Goal: Task Accomplishment & Management: Complete application form

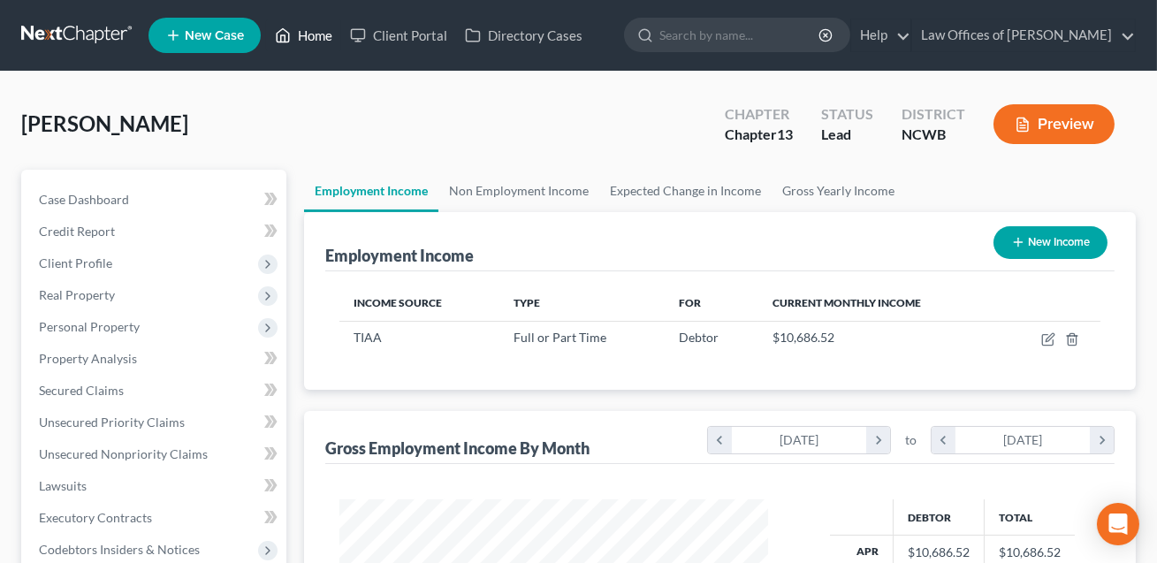
scroll to position [316, 464]
click at [316, 35] on link "Home" at bounding box center [303, 35] width 75 height 32
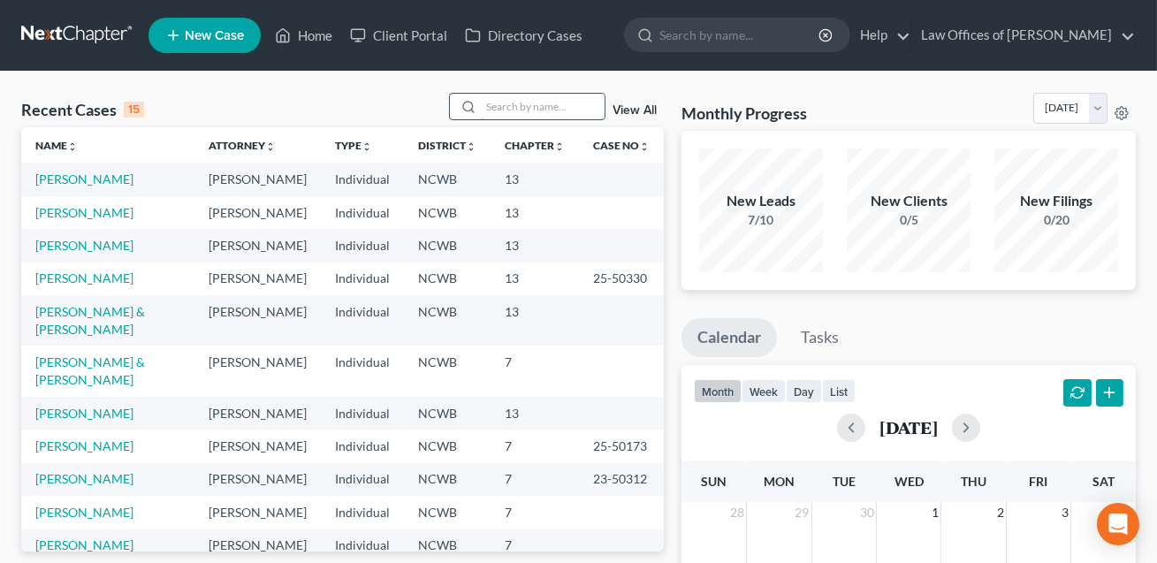
click at [495, 110] on input "search" at bounding box center [543, 107] width 124 height 26
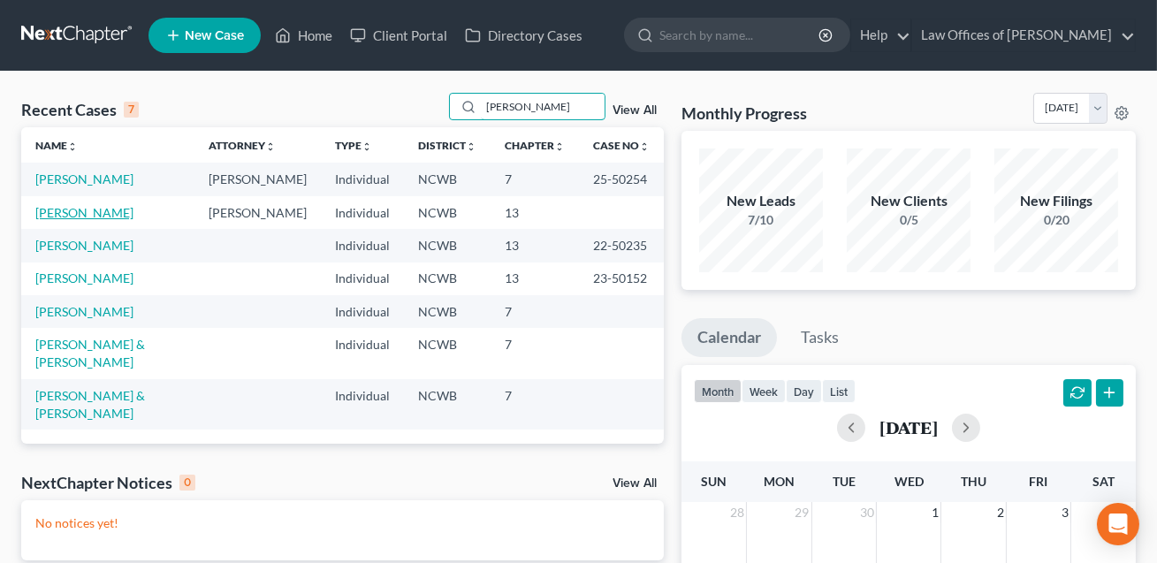
type input "[PERSON_NAME]"
click at [66, 220] on link "[PERSON_NAME]" at bounding box center [84, 212] width 98 height 15
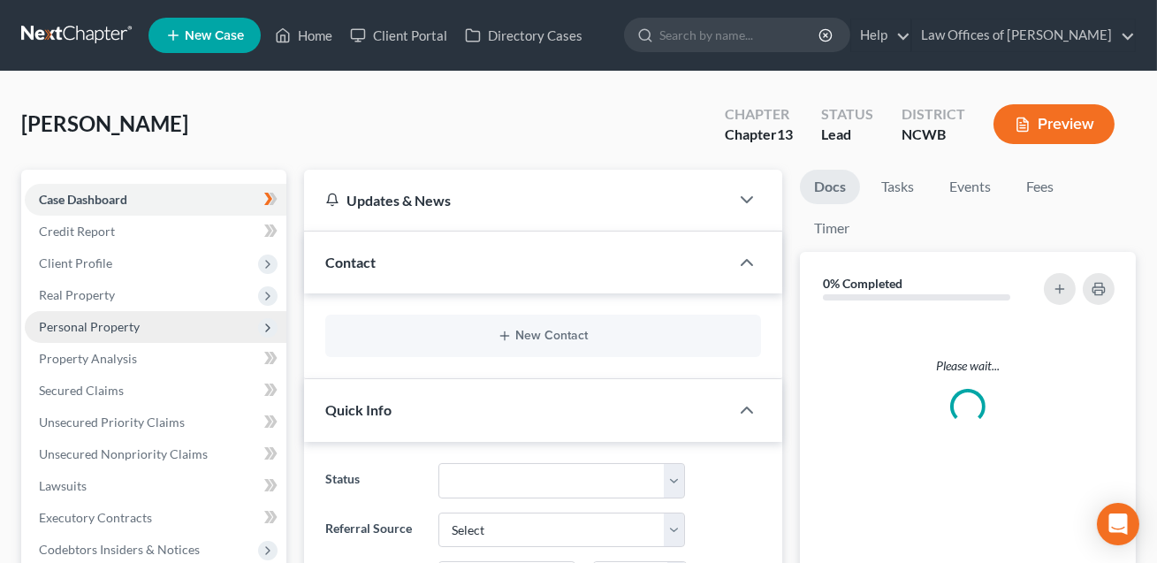
click at [83, 326] on span "Personal Property" at bounding box center [89, 326] width 101 height 15
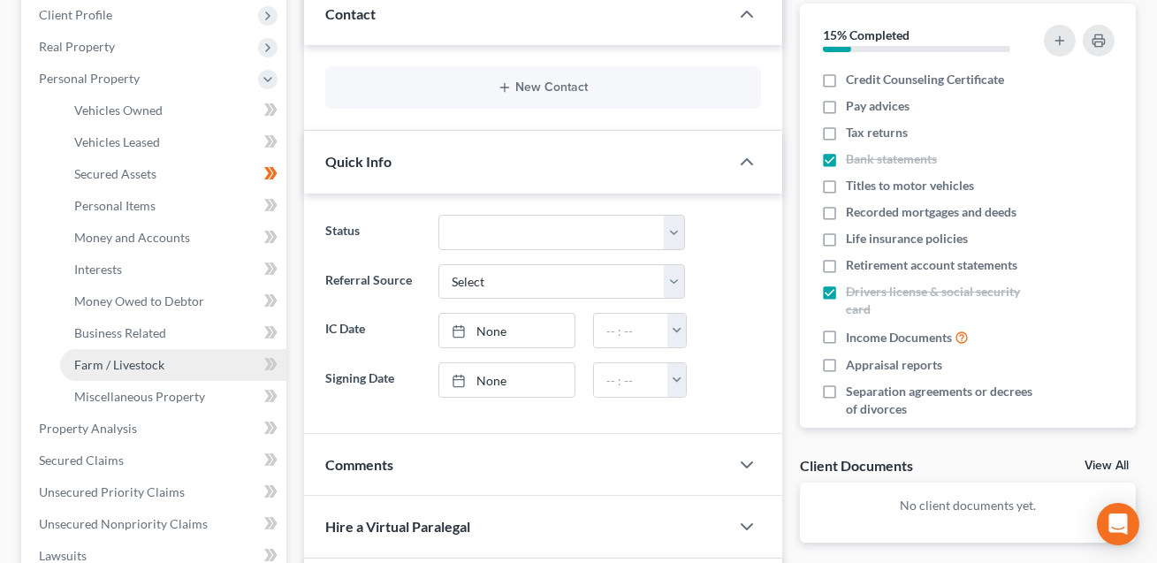
scroll to position [261, 0]
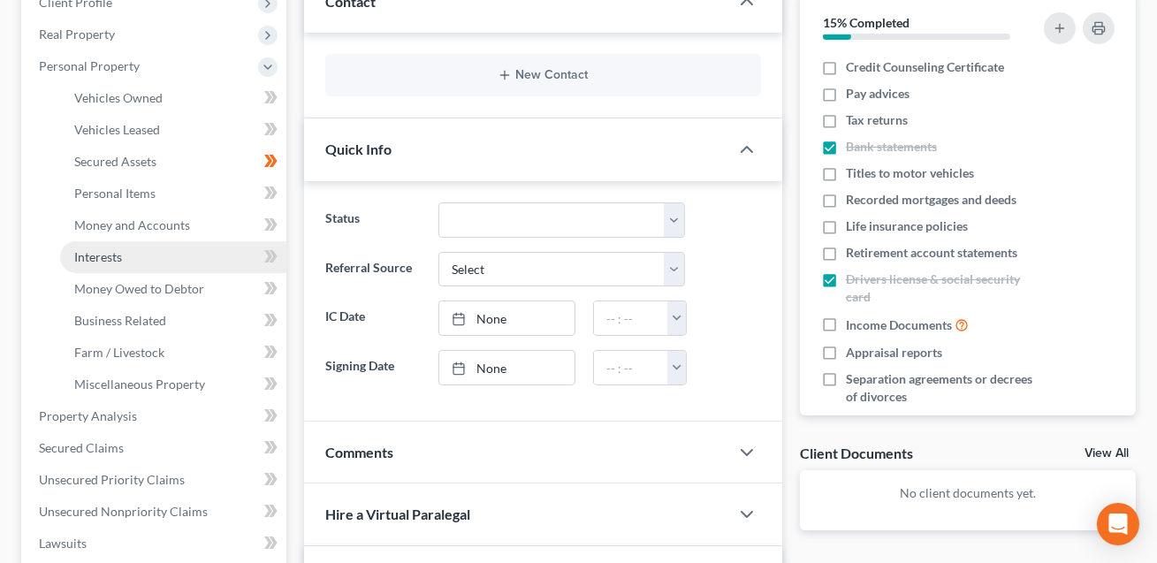
click at [105, 257] on span "Interests" at bounding box center [98, 256] width 48 height 15
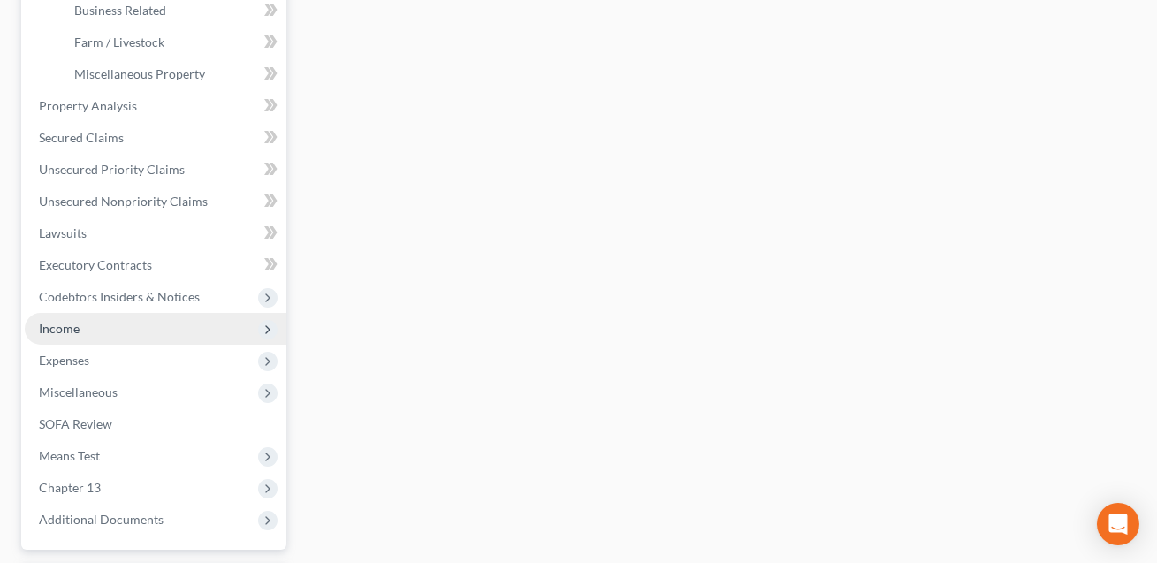
scroll to position [654, 0]
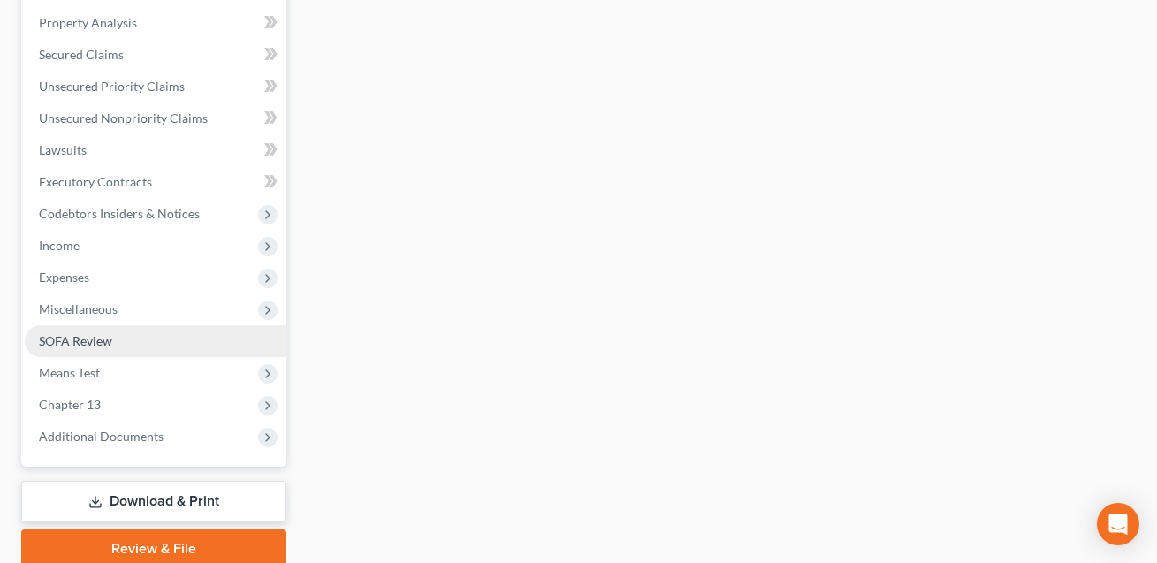
click at [101, 338] on span "SOFA Review" at bounding box center [75, 340] width 73 height 15
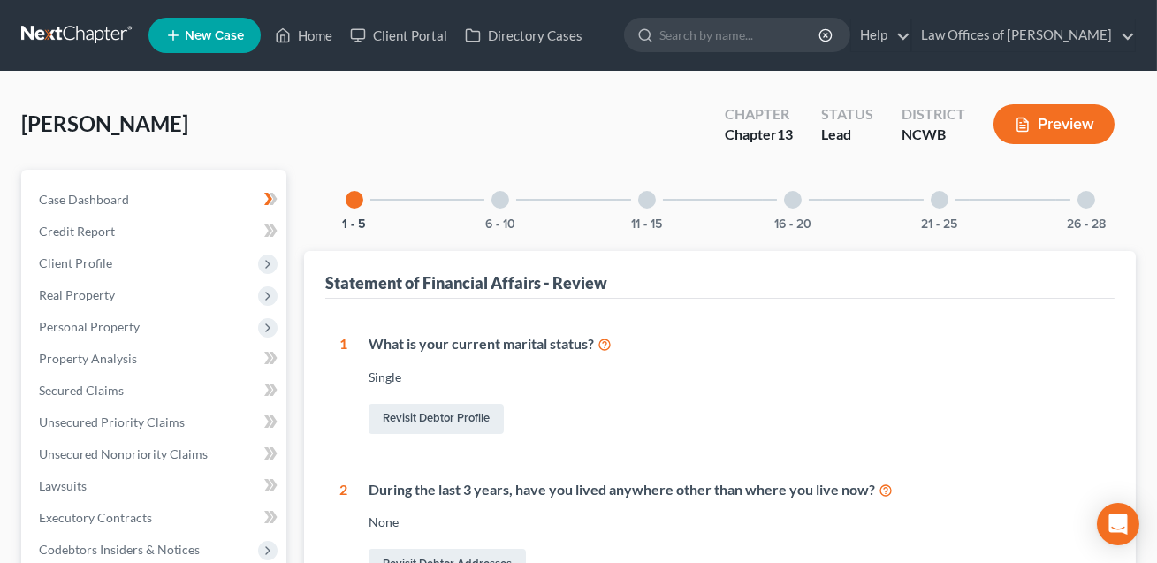
click at [1063, 133] on button "Preview" at bounding box center [1053, 124] width 121 height 40
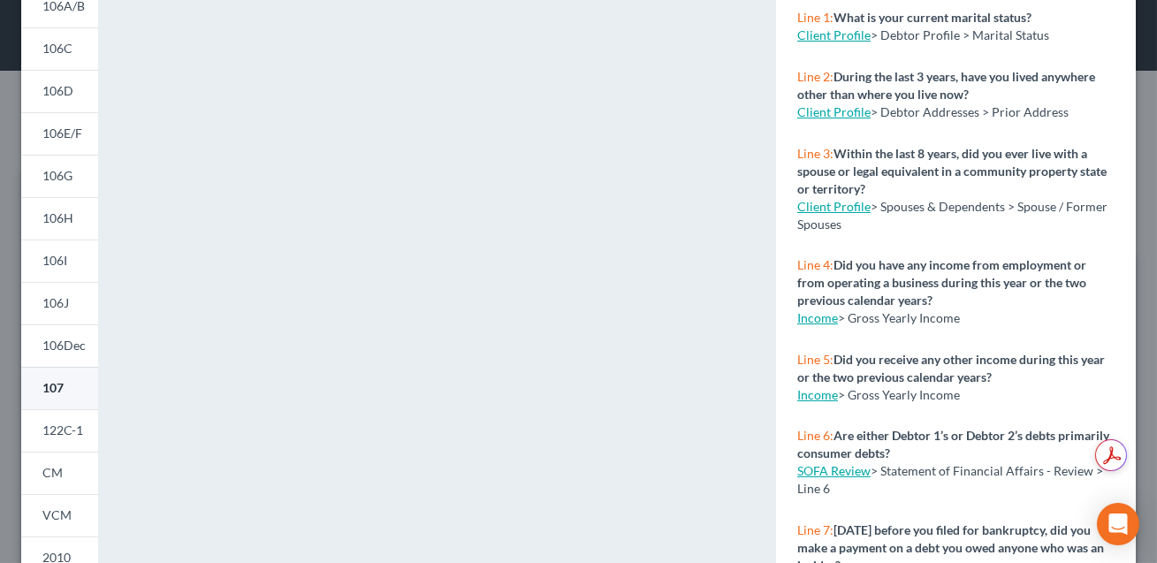
scroll to position [203, 0]
click at [62, 381] on span "107" at bounding box center [52, 386] width 21 height 15
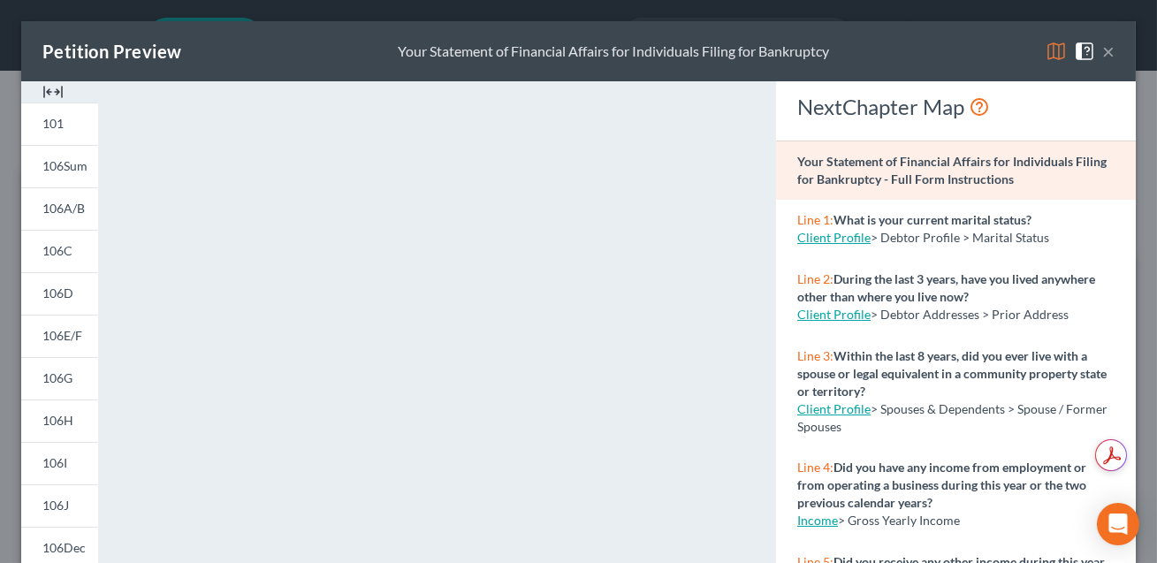
click at [1107, 49] on button "×" at bounding box center [1108, 51] width 12 height 21
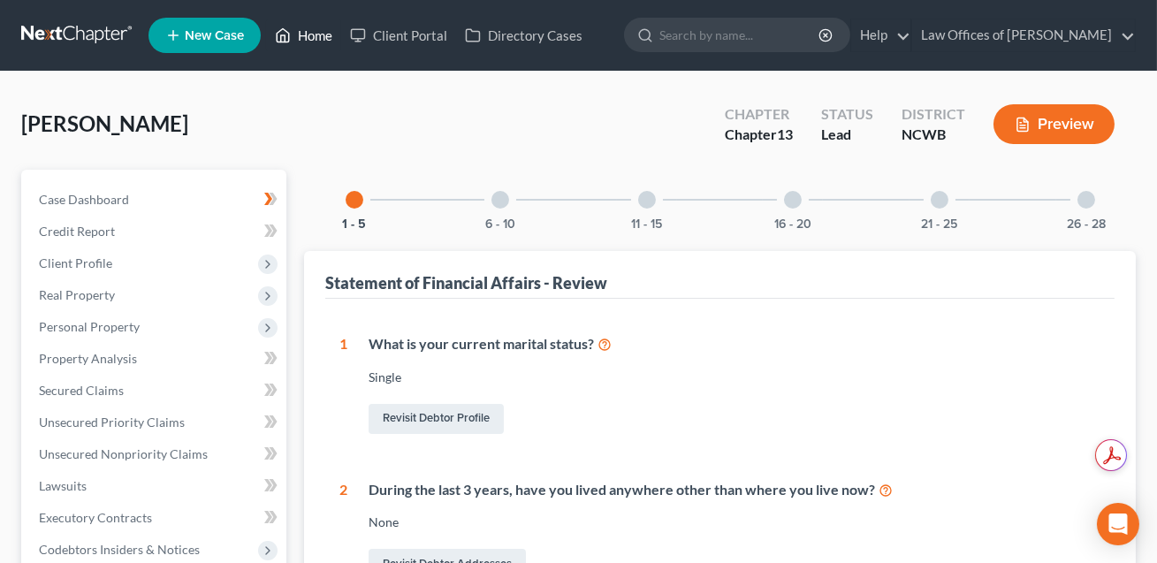
click at [318, 36] on link "Home" at bounding box center [303, 35] width 75 height 32
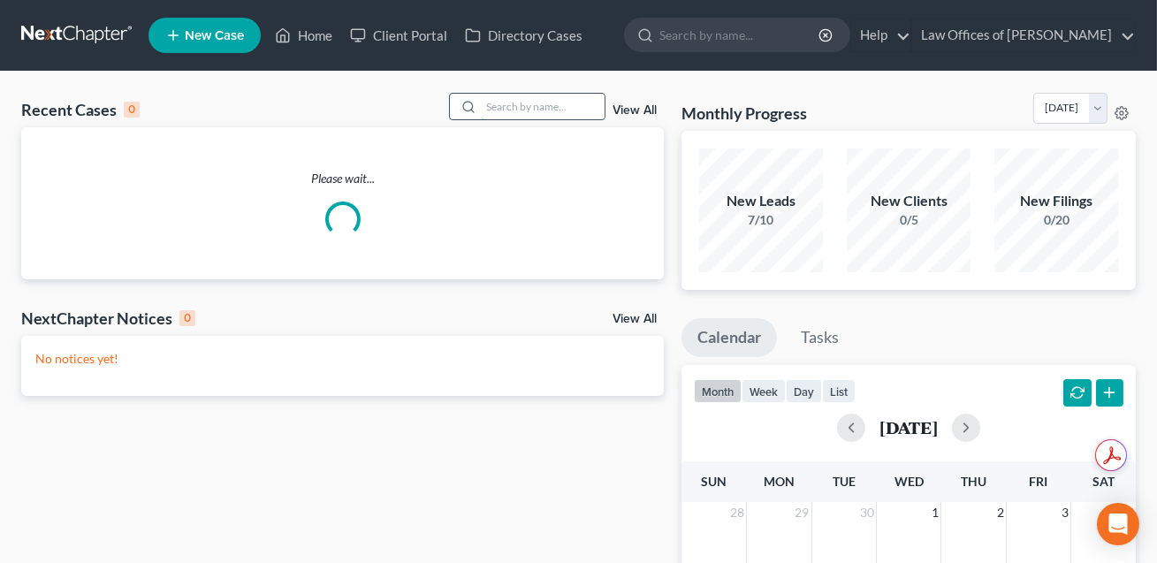
click at [488, 111] on input "search" at bounding box center [543, 107] width 124 height 26
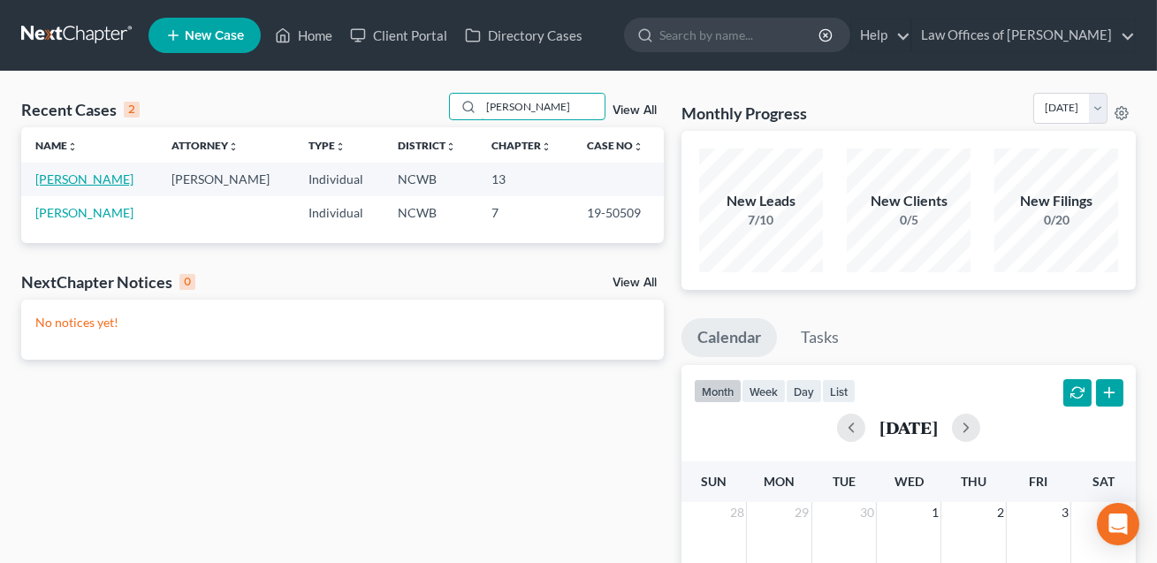
type input "[PERSON_NAME]"
click at [100, 179] on link "[PERSON_NAME]" at bounding box center [84, 178] width 98 height 15
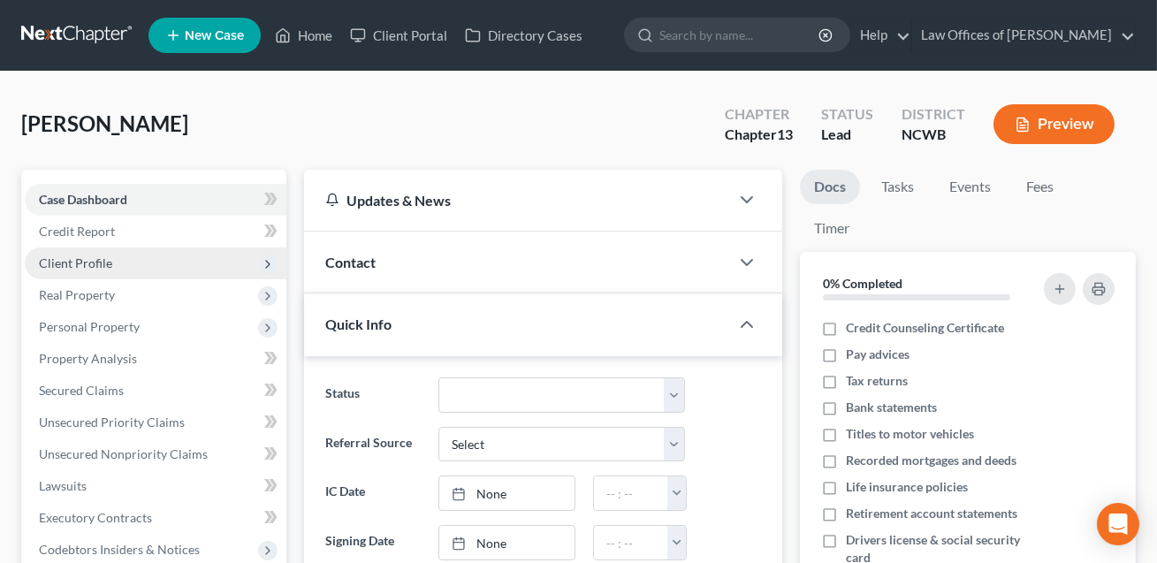
click at [98, 259] on span "Client Profile" at bounding box center [75, 262] width 73 height 15
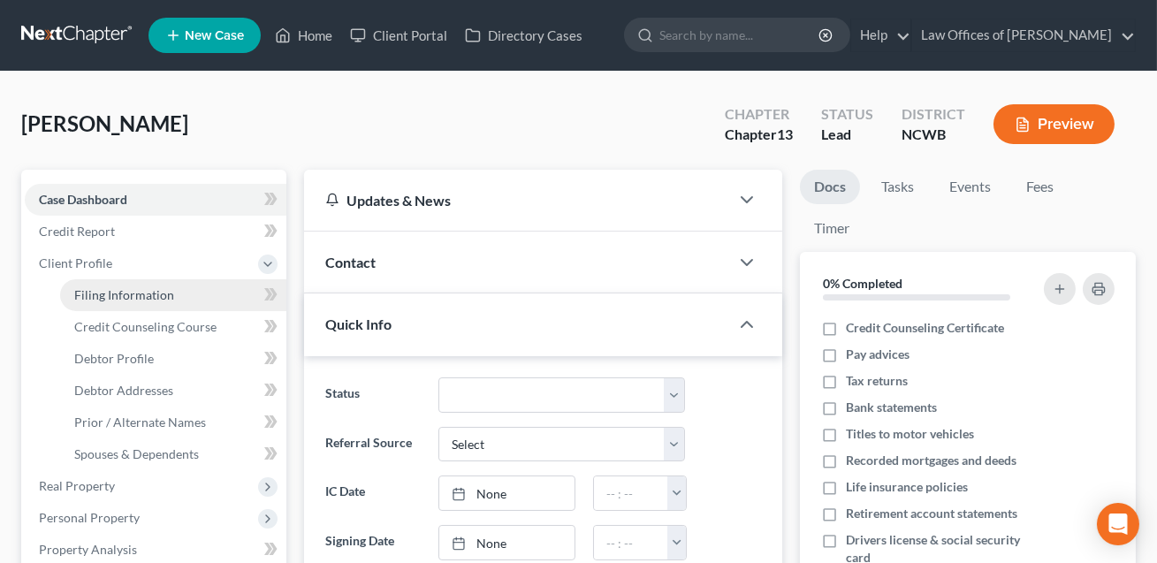
click at [106, 299] on span "Filing Information" at bounding box center [124, 294] width 100 height 15
select select "0"
select select "3"
select select "0"
select select "3"
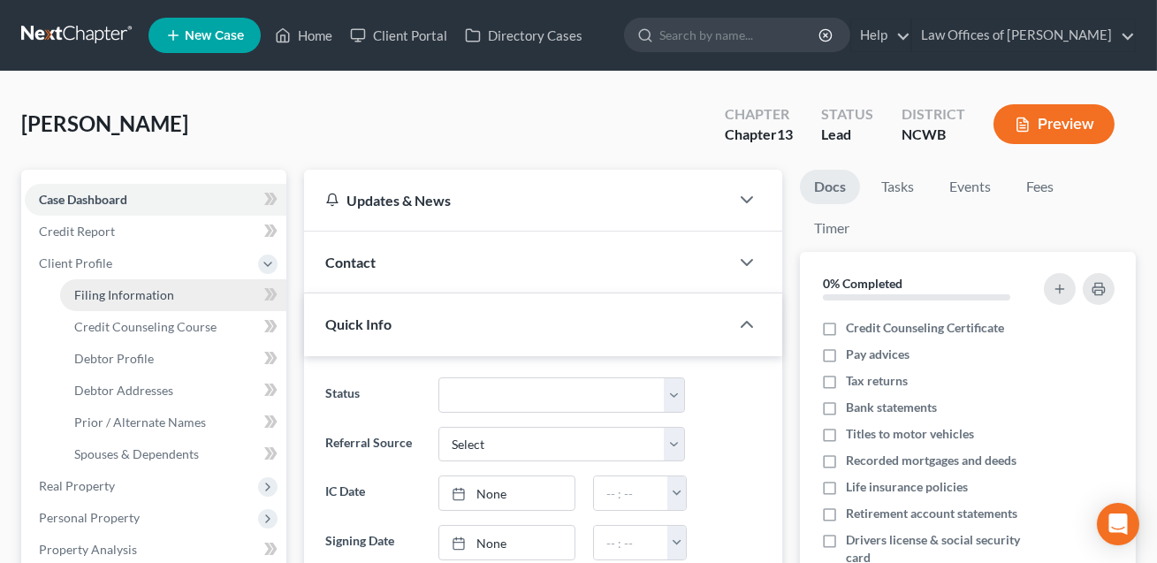
select select "28"
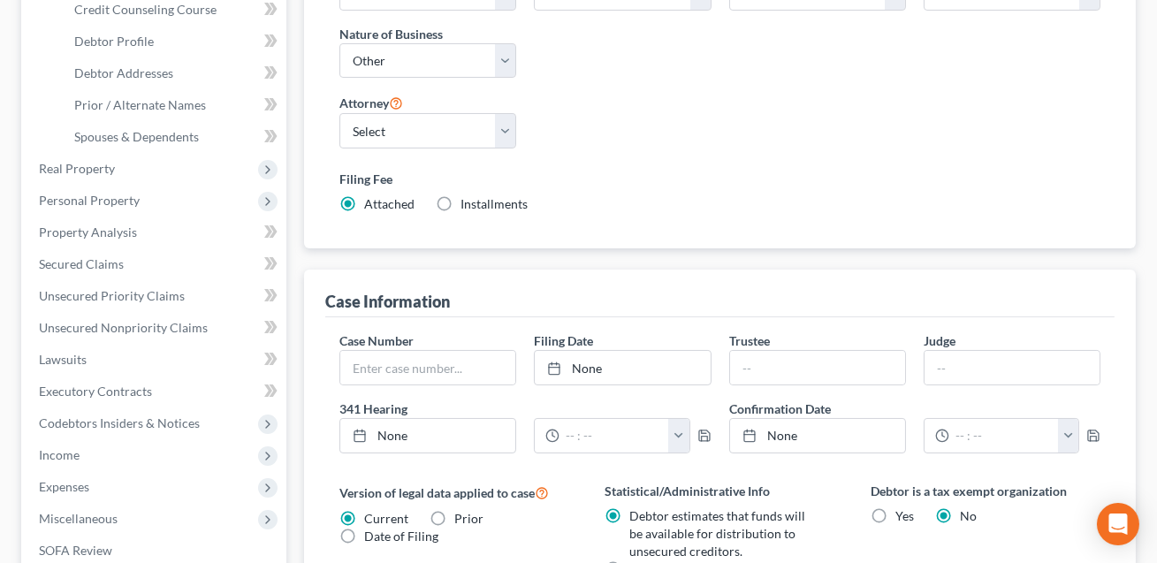
scroll to position [327, 0]
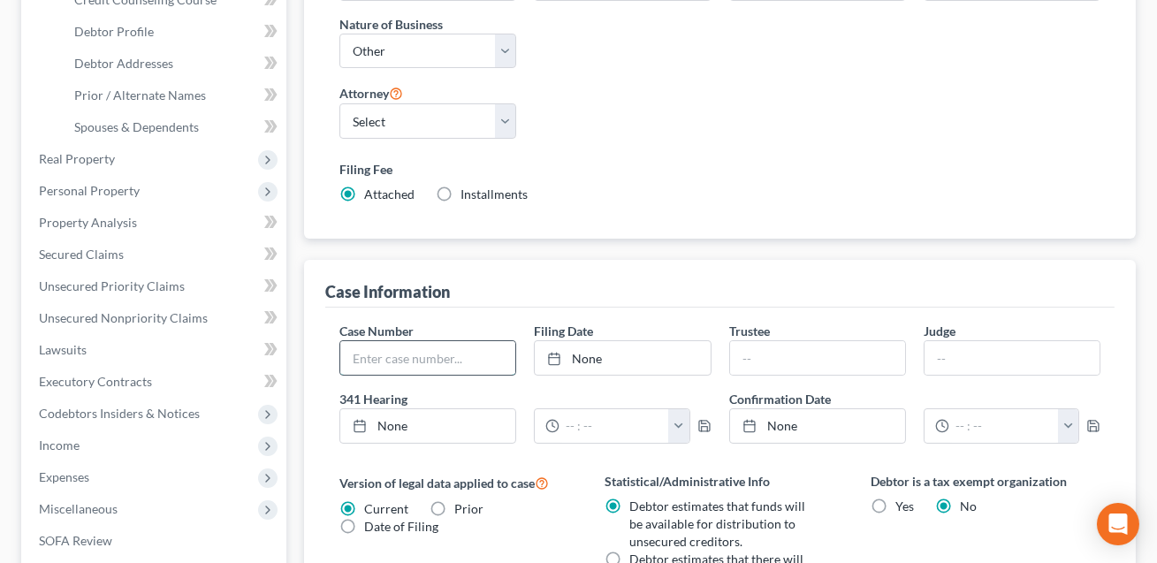
click at [431, 361] on input "text" at bounding box center [427, 358] width 175 height 34
type input "25-50333"
click at [645, 353] on link "None" at bounding box center [622, 358] width 175 height 34
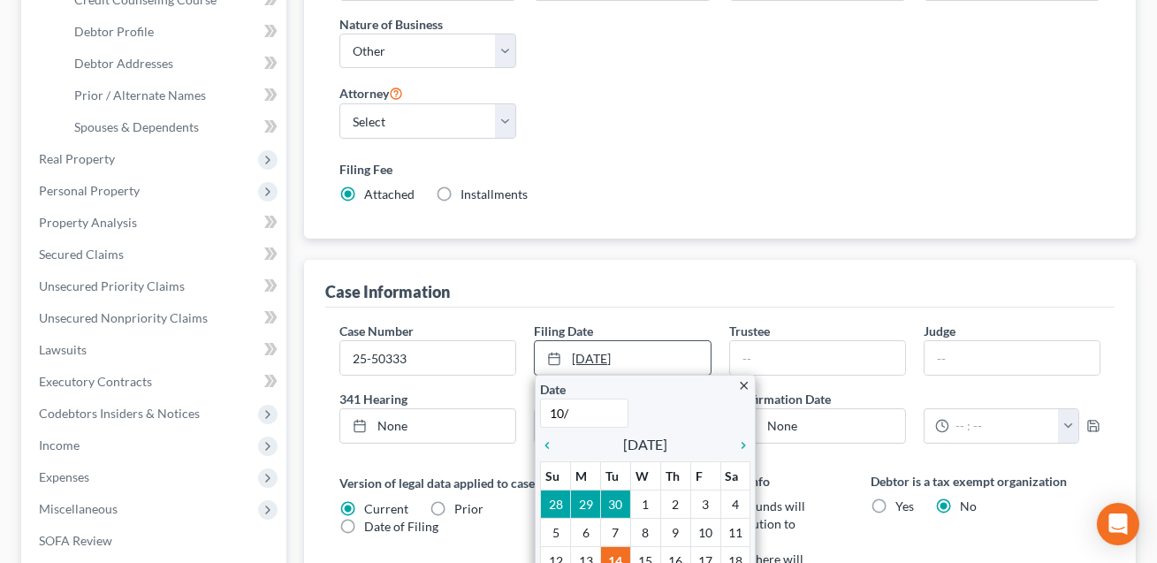
type input "10/0"
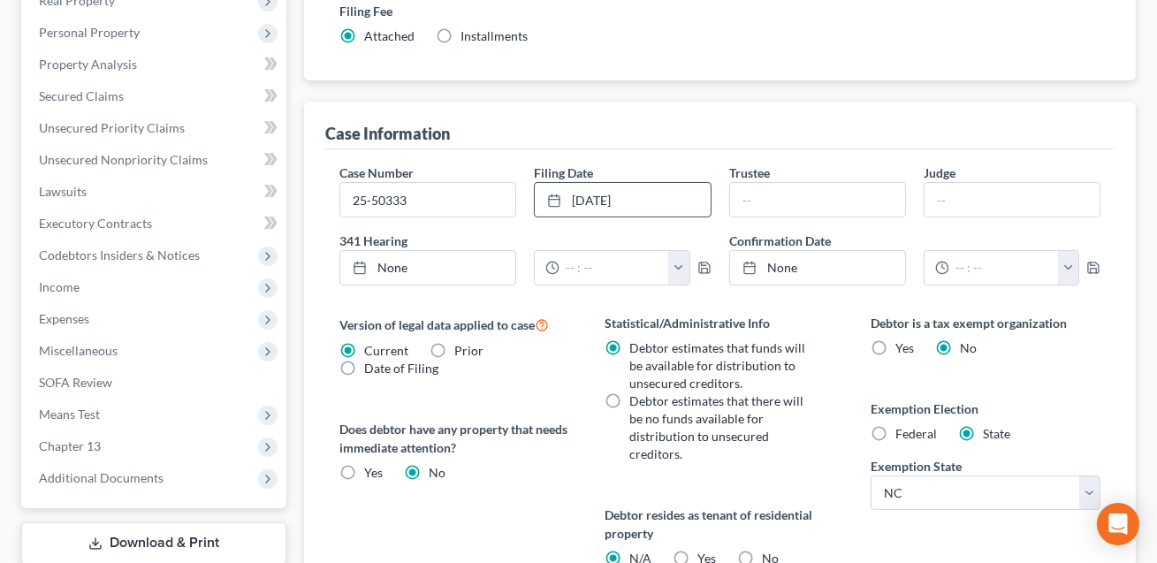
scroll to position [559, 0]
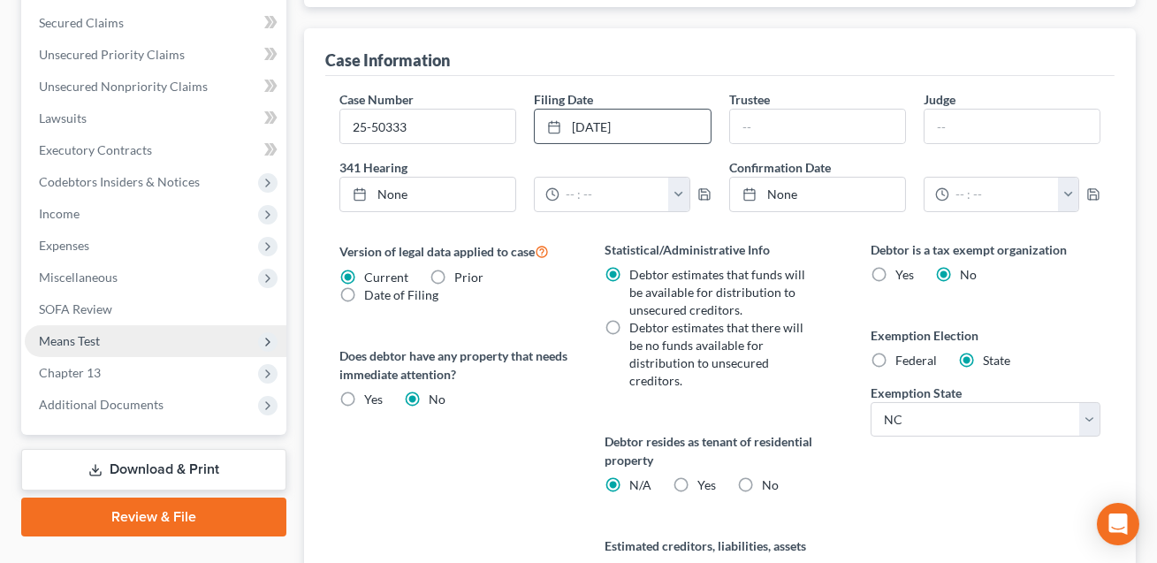
click at [94, 339] on span "Means Test" at bounding box center [69, 340] width 61 height 15
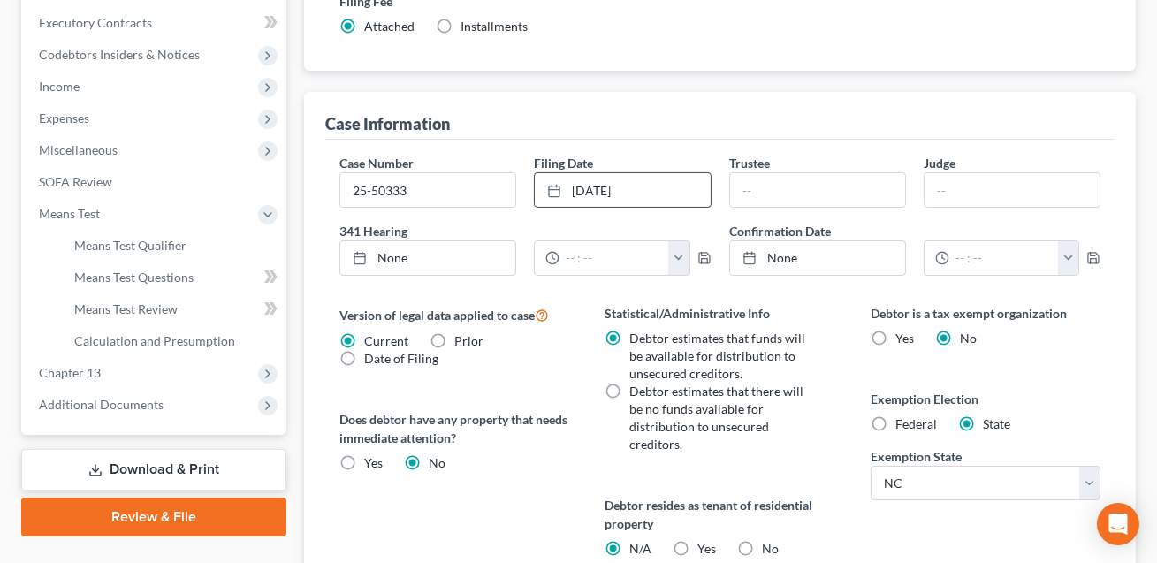
scroll to position [520, 0]
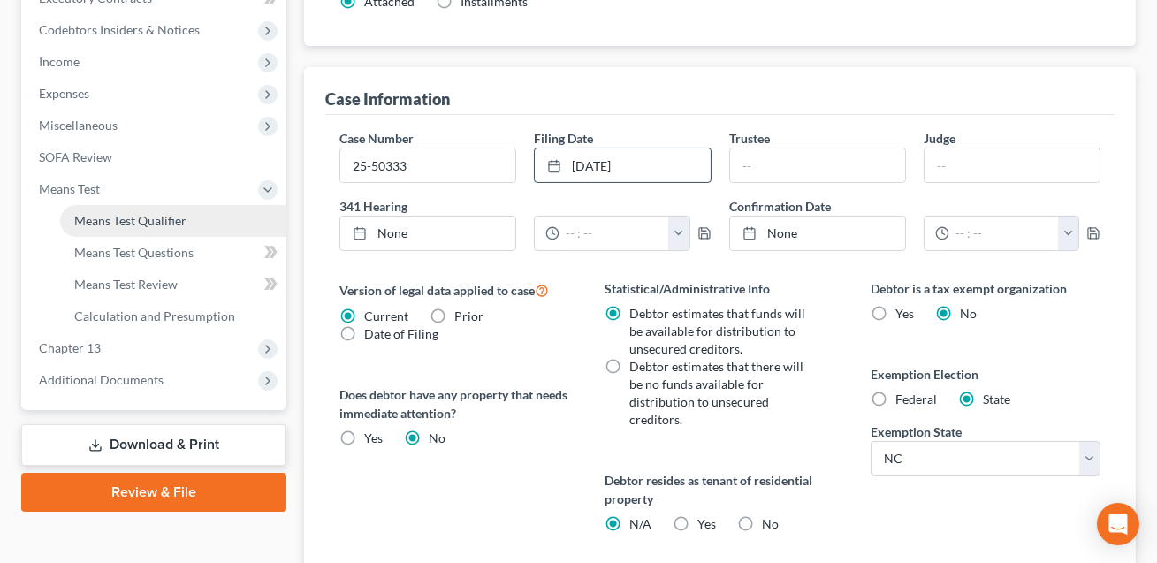
click at [151, 217] on span "Means Test Qualifier" at bounding box center [130, 220] width 112 height 15
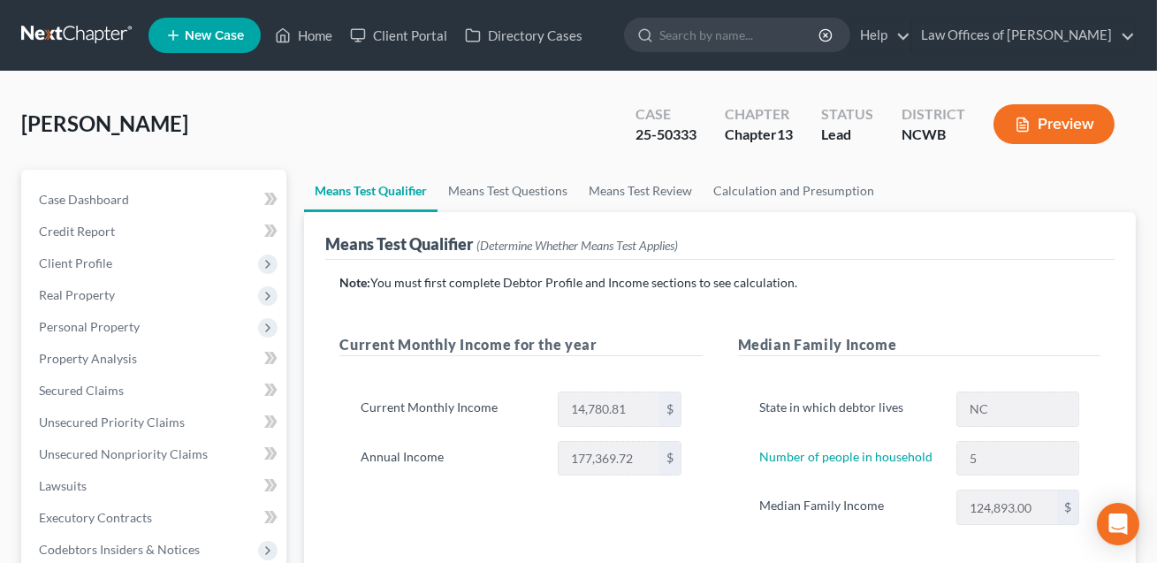
scroll to position [411, 0]
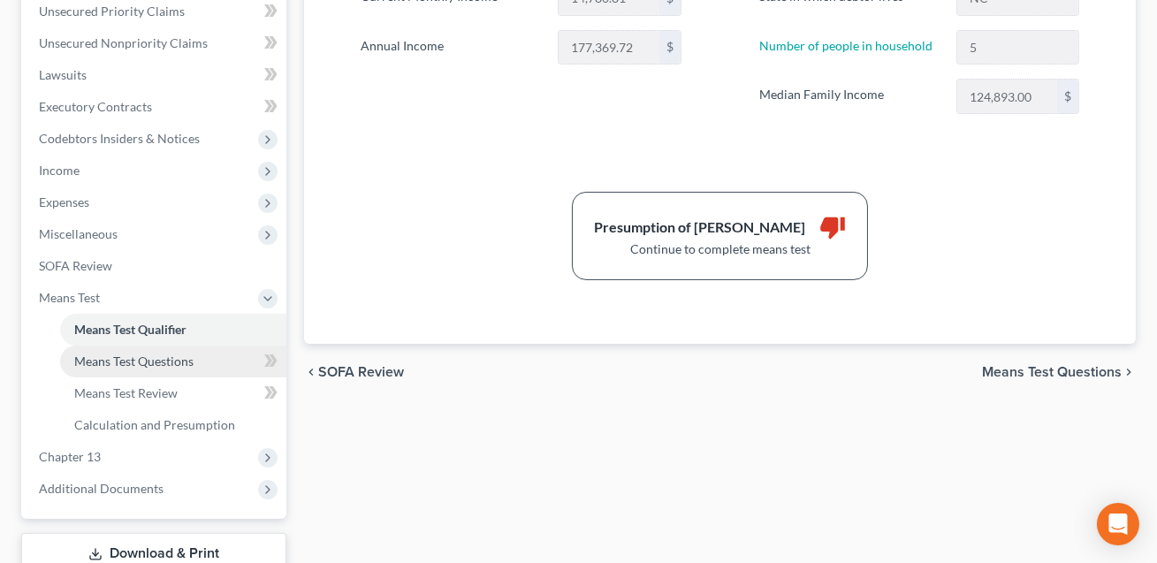
click at [113, 358] on span "Means Test Questions" at bounding box center [133, 361] width 119 height 15
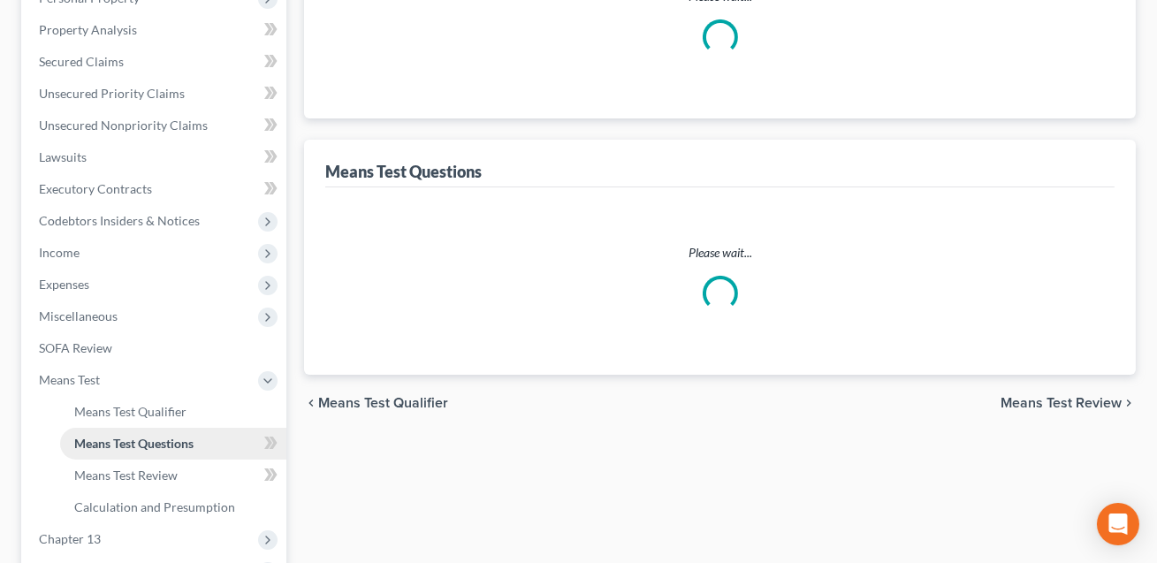
scroll to position [124, 0]
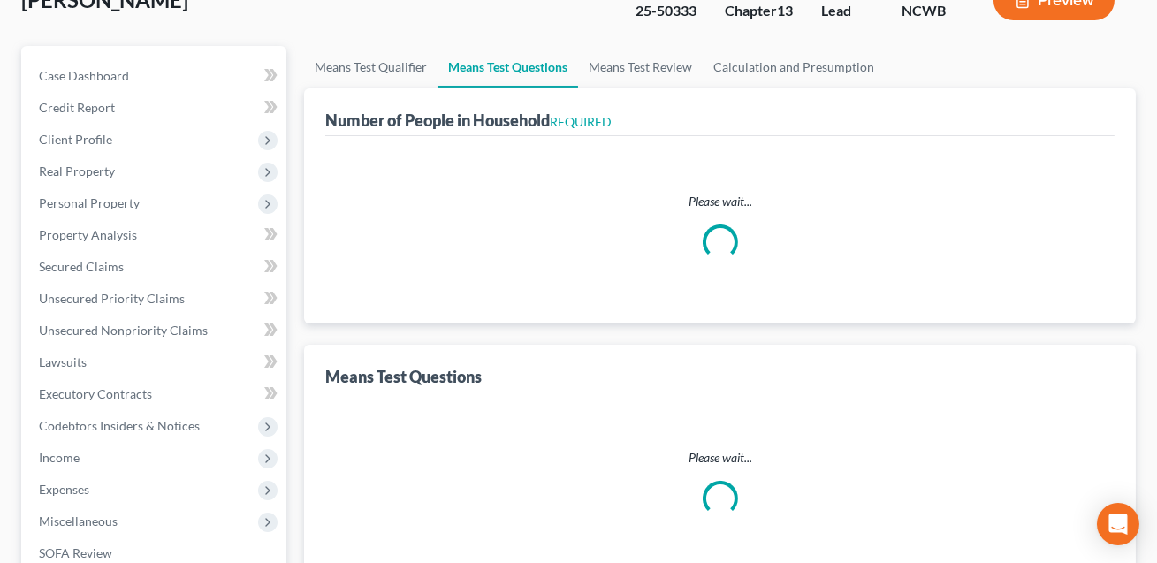
select select "0"
select select "60"
select select "0"
select select "60"
select select "1"
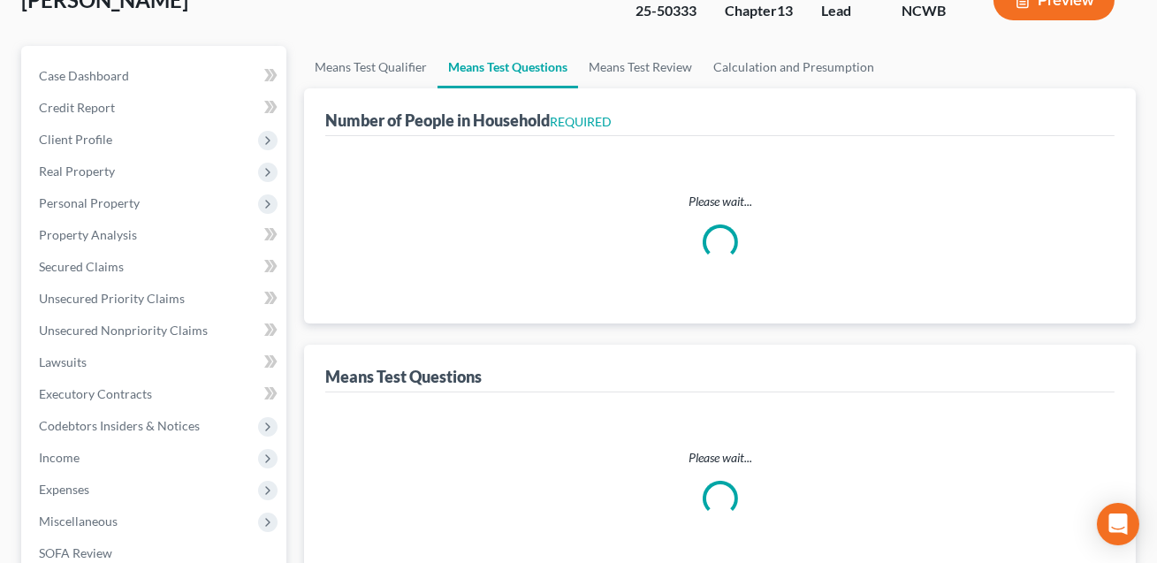
select select "60"
select select "1"
select select "60"
select select "0"
select select "60"
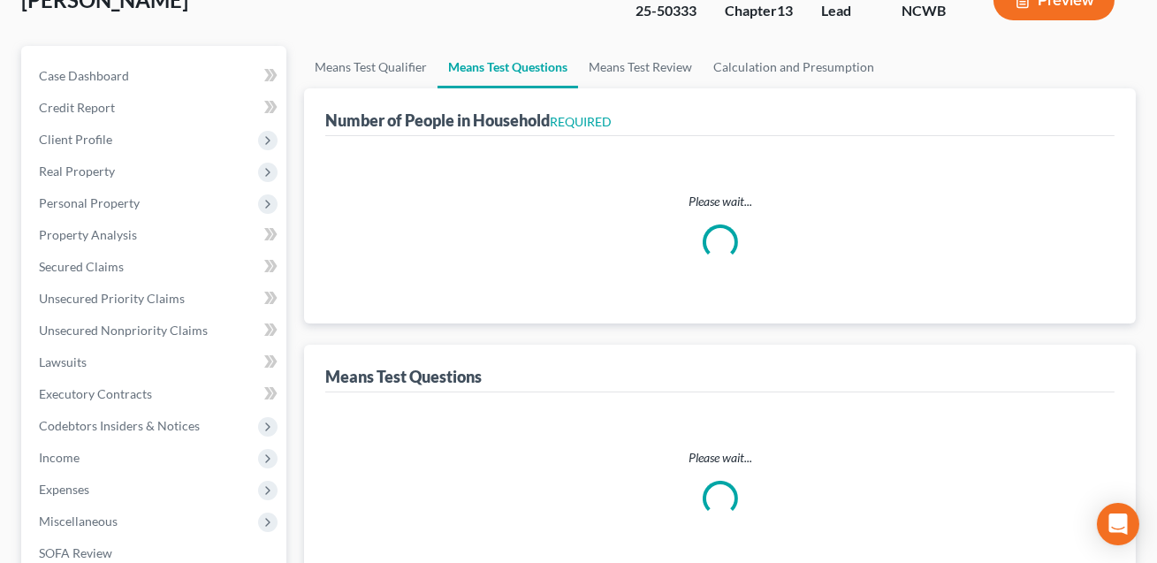
select select "0"
select select "60"
select select "5"
select select "2"
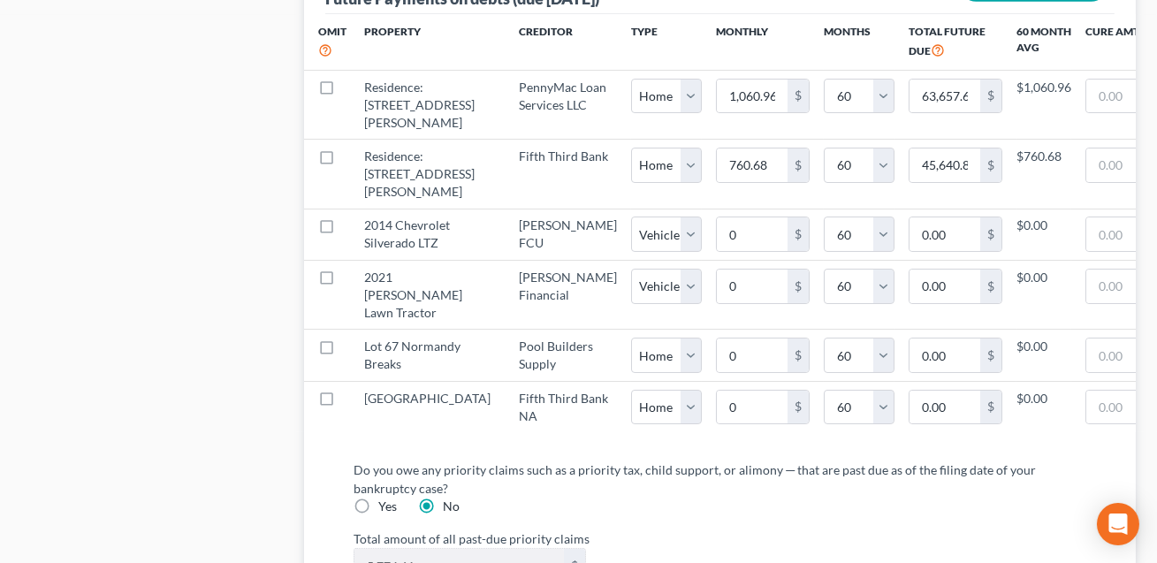
scroll to position [1918, 0]
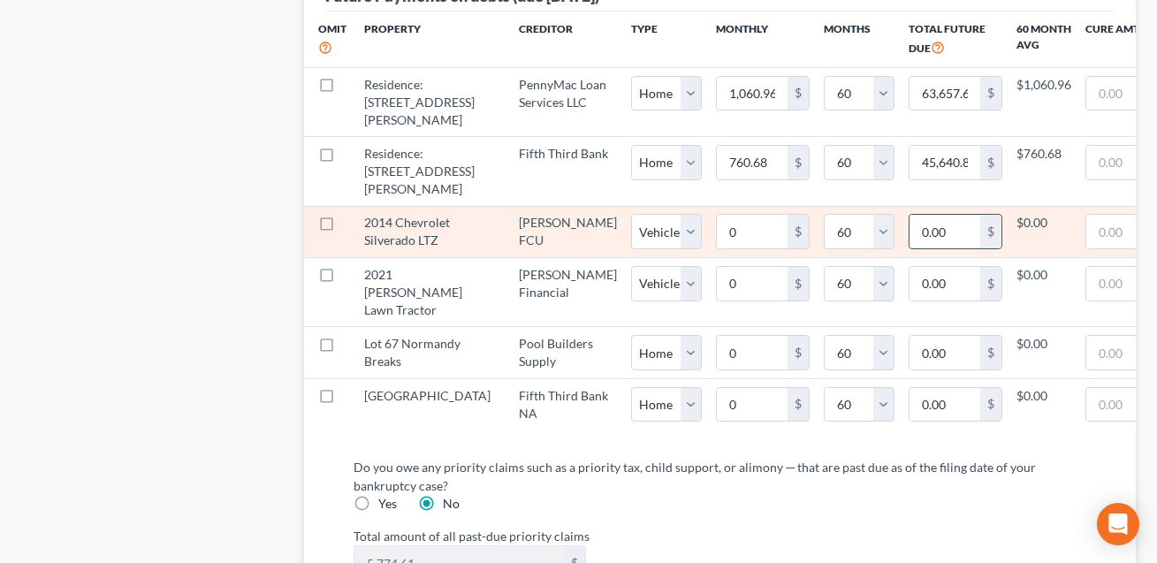
click at [909, 247] on input "0.00" at bounding box center [944, 232] width 71 height 34
type input "14,231"
select select "1"
select select "60"
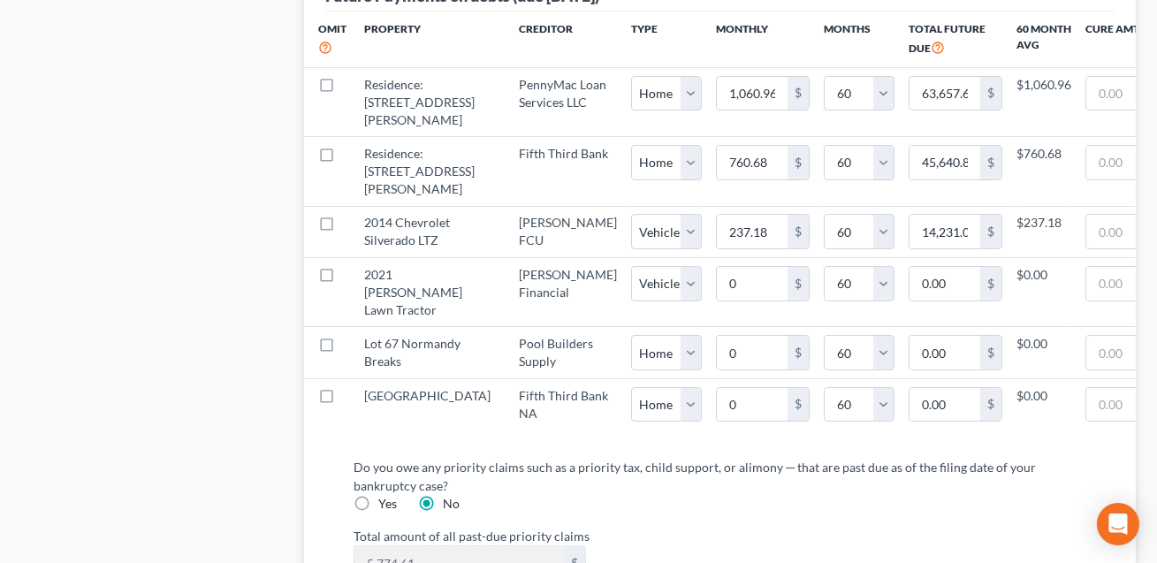
select select "1"
select select "60"
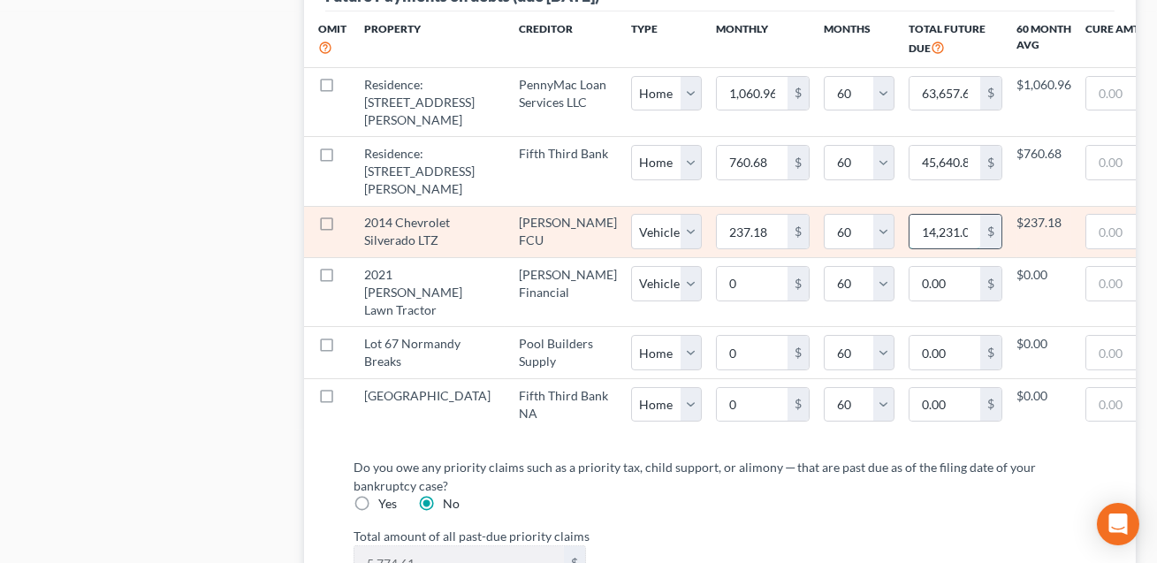
click at [909, 243] on input "14,231.00" at bounding box center [944, 232] width 71 height 34
type input "14,231.20"
select select "1"
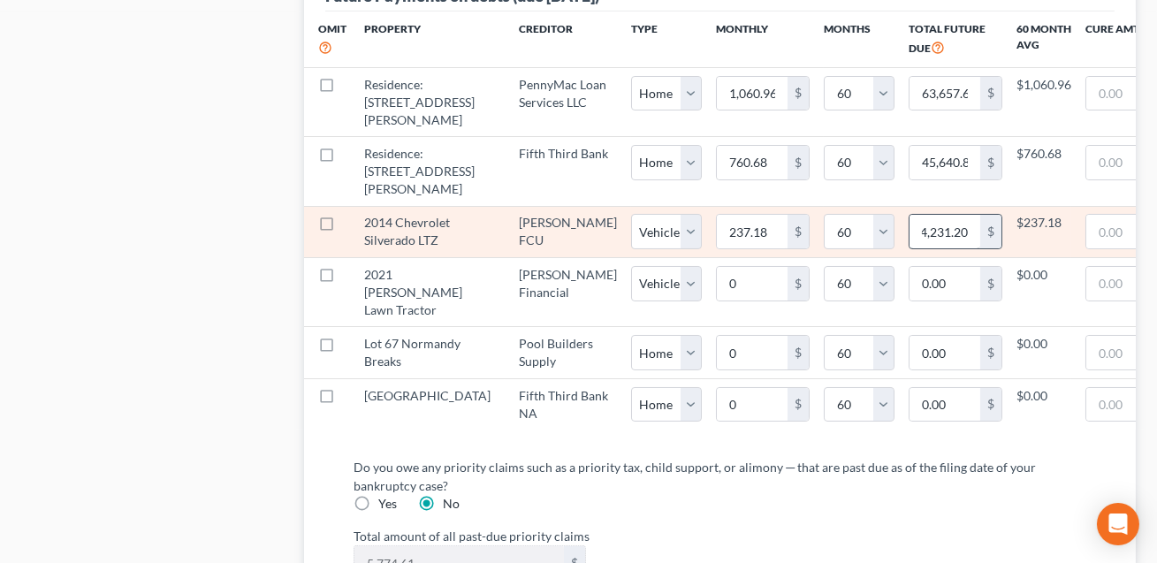
select select "60"
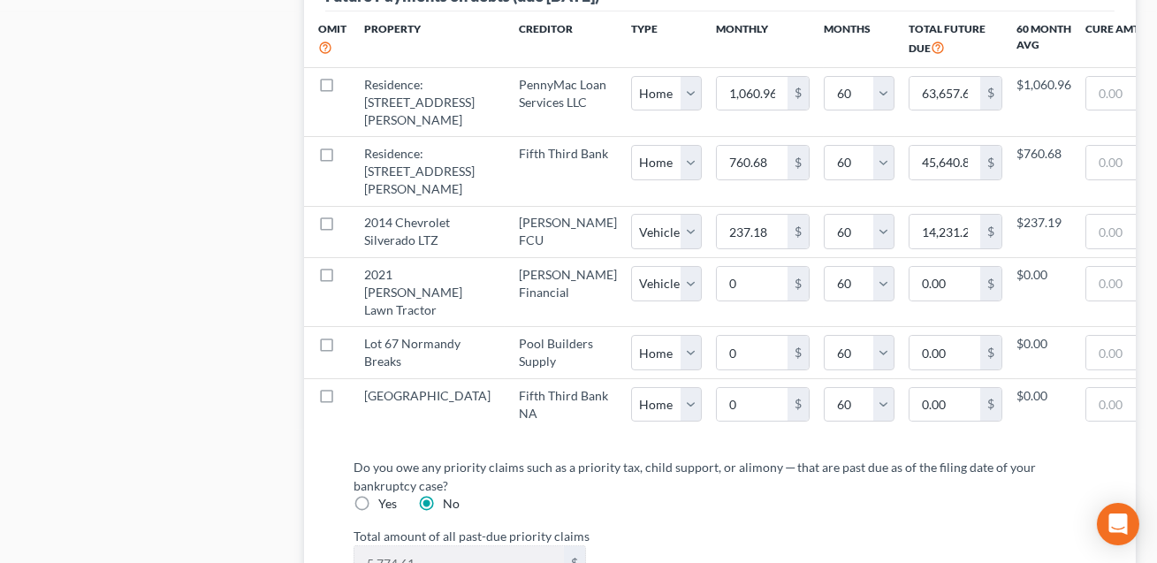
select select "1"
select select "60"
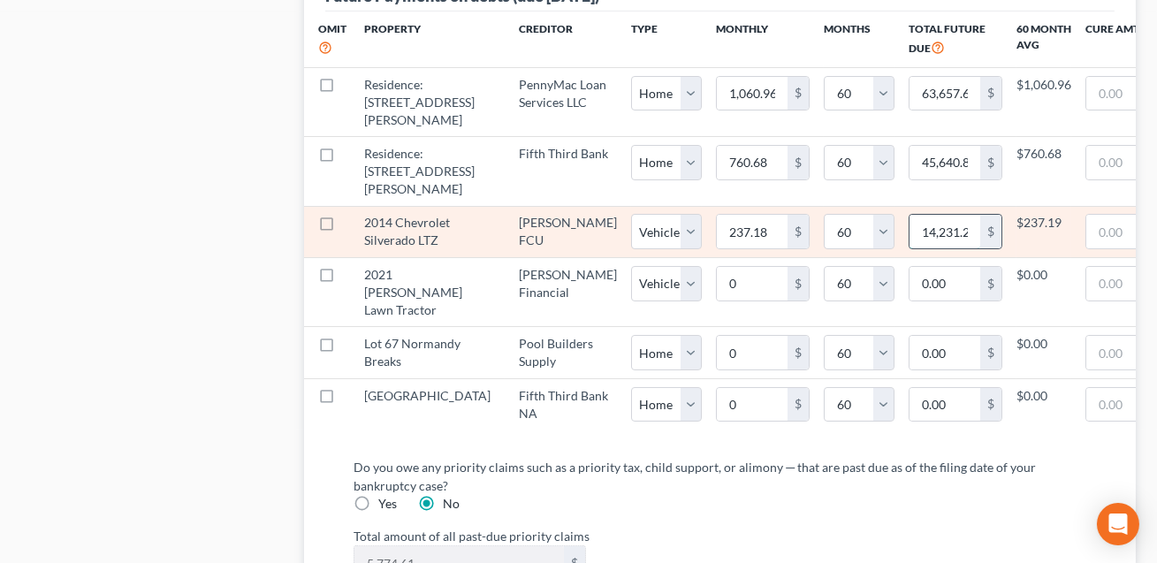
click at [909, 243] on input "14,231.20" at bounding box center [944, 232] width 71 height 34
type input "14,231.20"
select select "1"
select select "60"
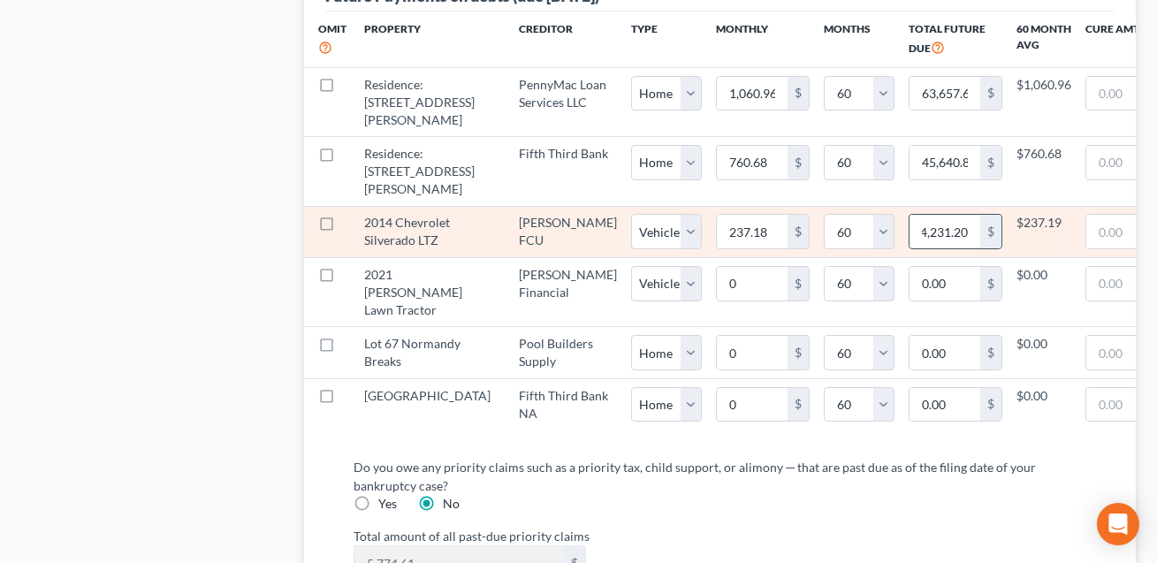
click at [909, 245] on input "14,231.20" at bounding box center [944, 232] width 71 height 34
type input "8"
select select "1"
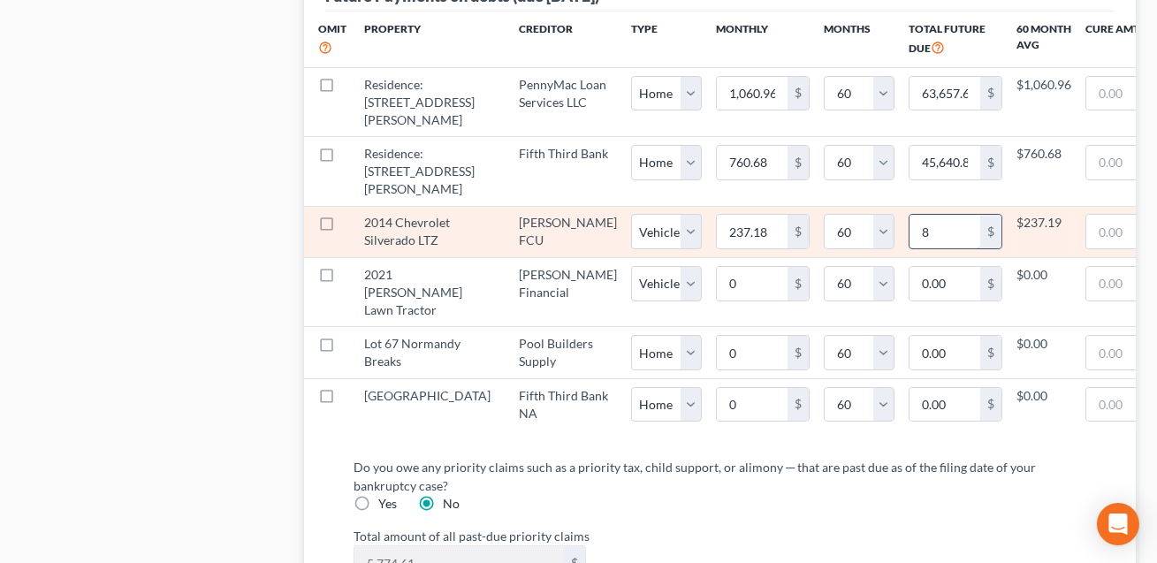
select select "60"
click at [909, 246] on input "8.00" at bounding box center [944, 232] width 71 height 34
type input "14,231"
select select "1"
select select "60"
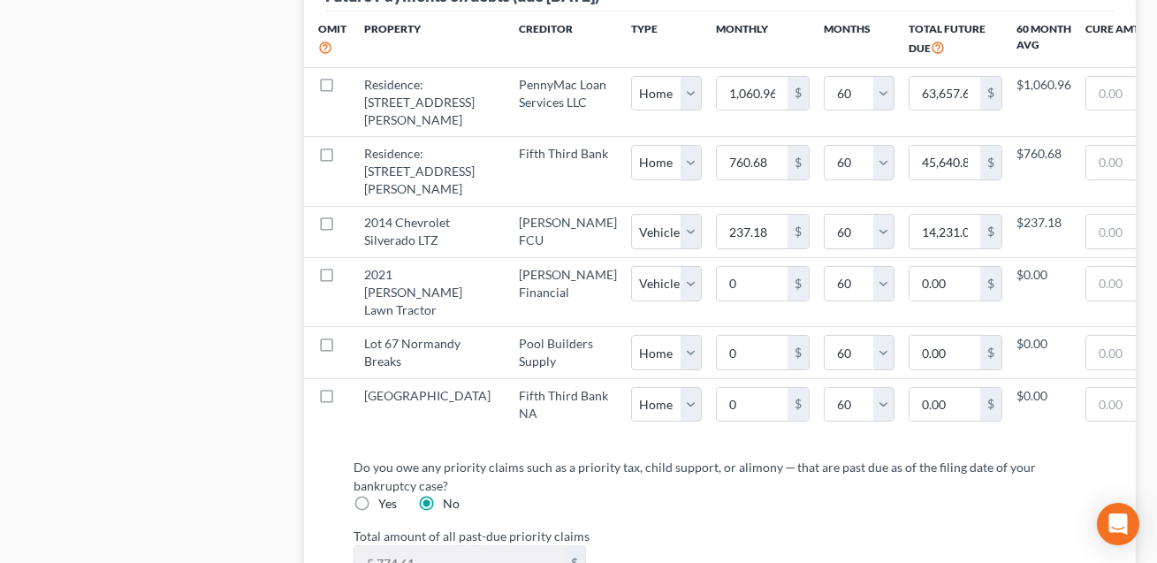
select select "1"
select select "60"
select select "1"
select select "60"
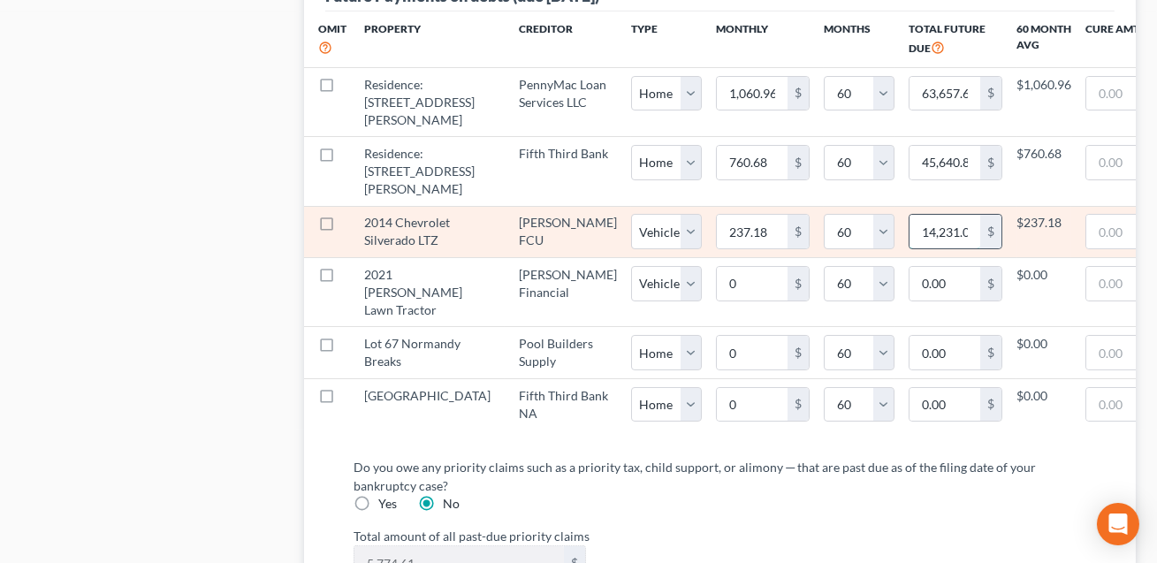
click at [909, 245] on input "14,231.00" at bounding box center [944, 232] width 71 height 34
type input "14,231.20"
select select "1"
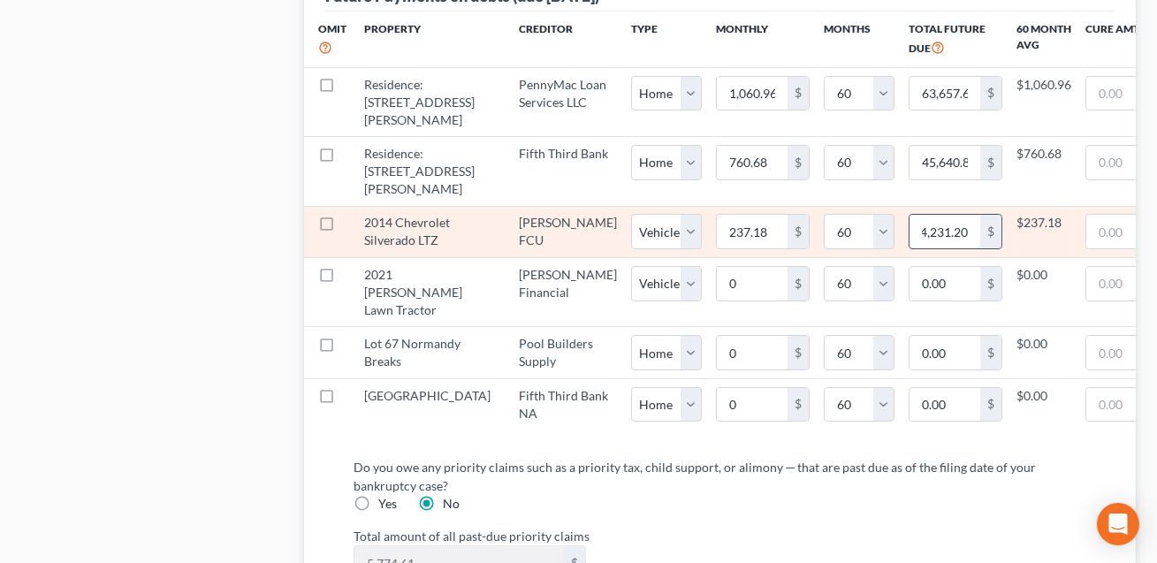
select select "60"
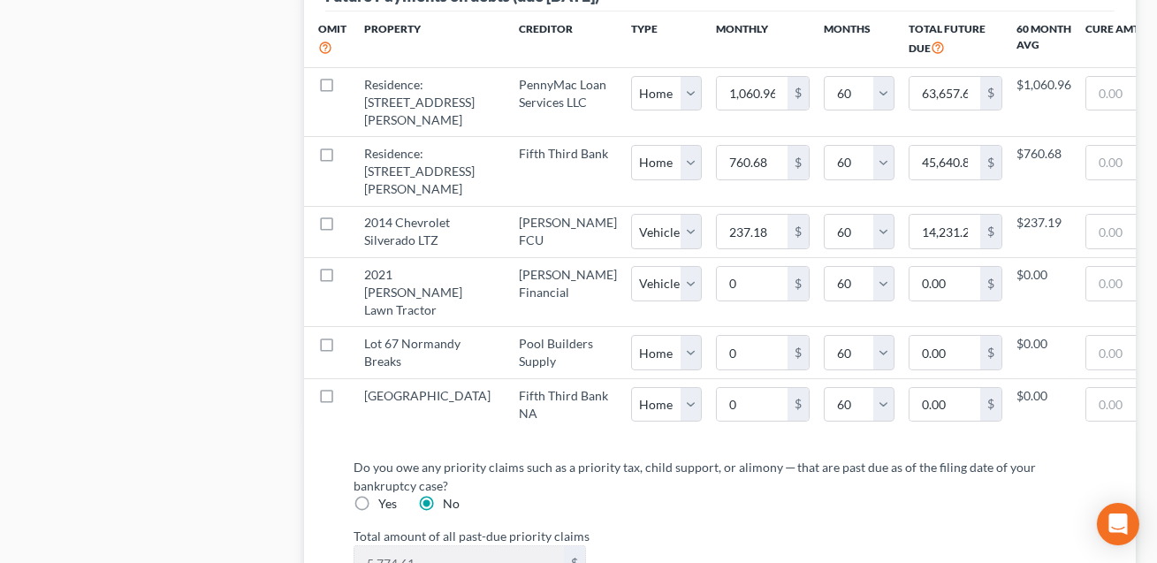
select select "1"
select select "60"
select select "1"
select select "60"
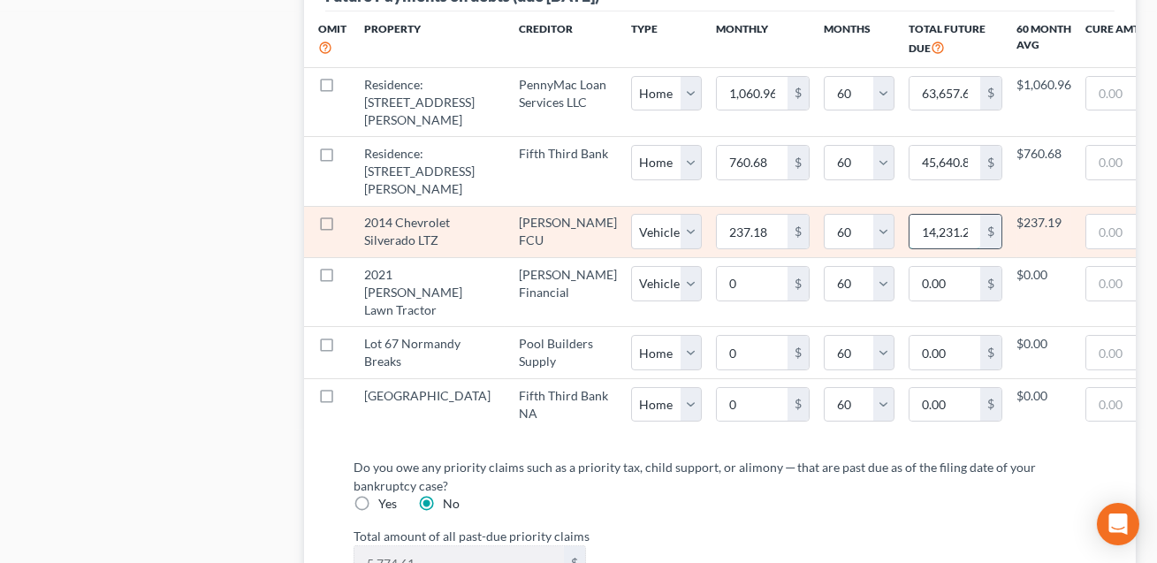
click at [909, 245] on input "14,231.20" at bounding box center [944, 232] width 71 height 34
type input "14,231.28"
select select "1"
select select "60"
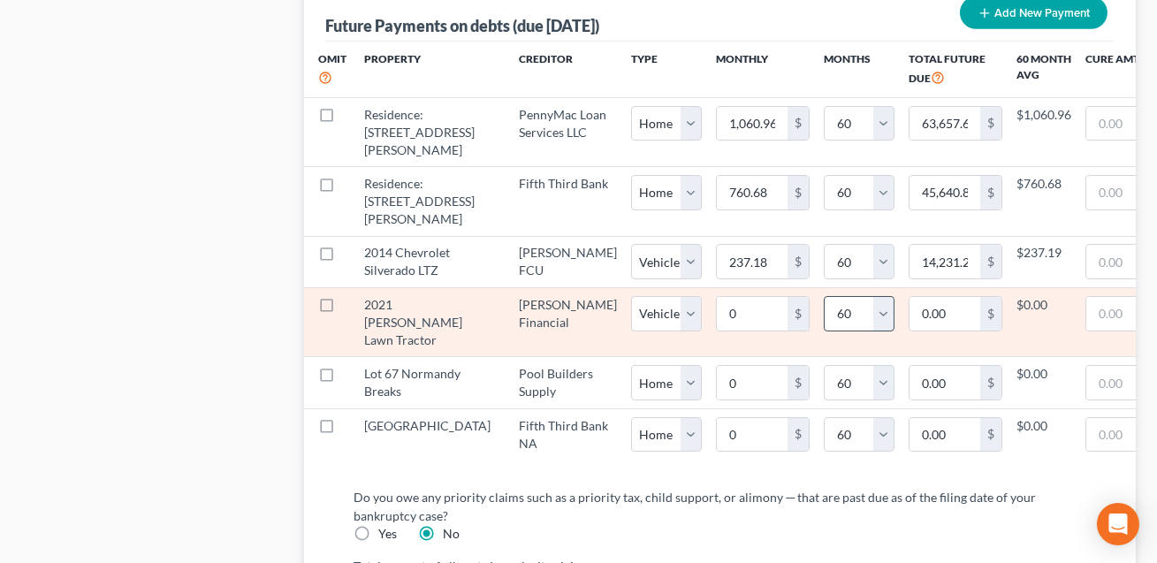
scroll to position [1886, 0]
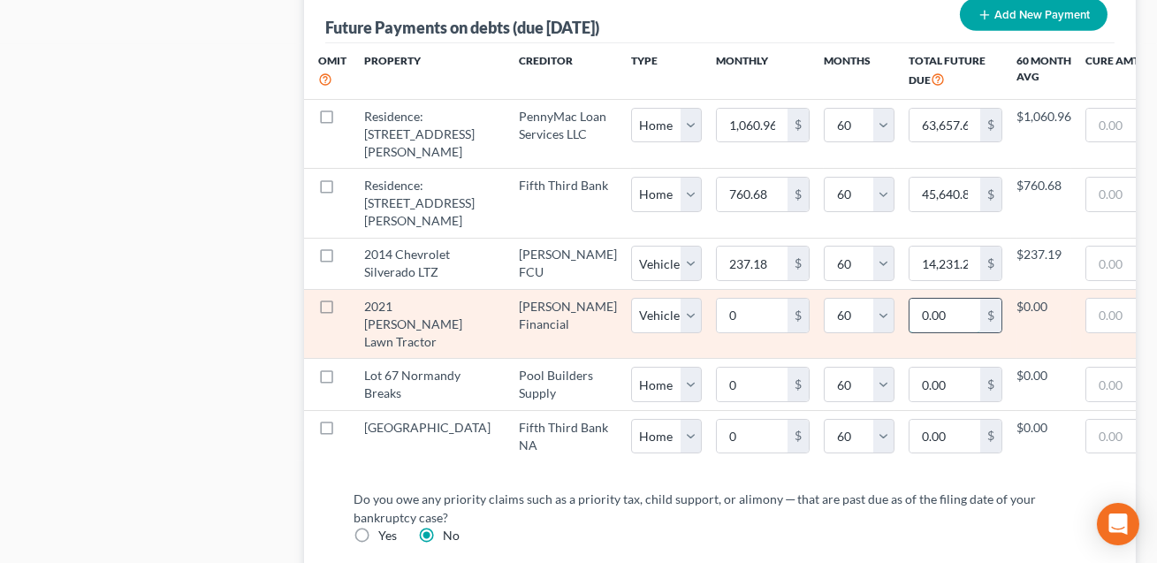
click at [909, 332] on input "0.00" at bounding box center [944, 316] width 71 height 34
type input "0.00"
select select "1"
select select "60"
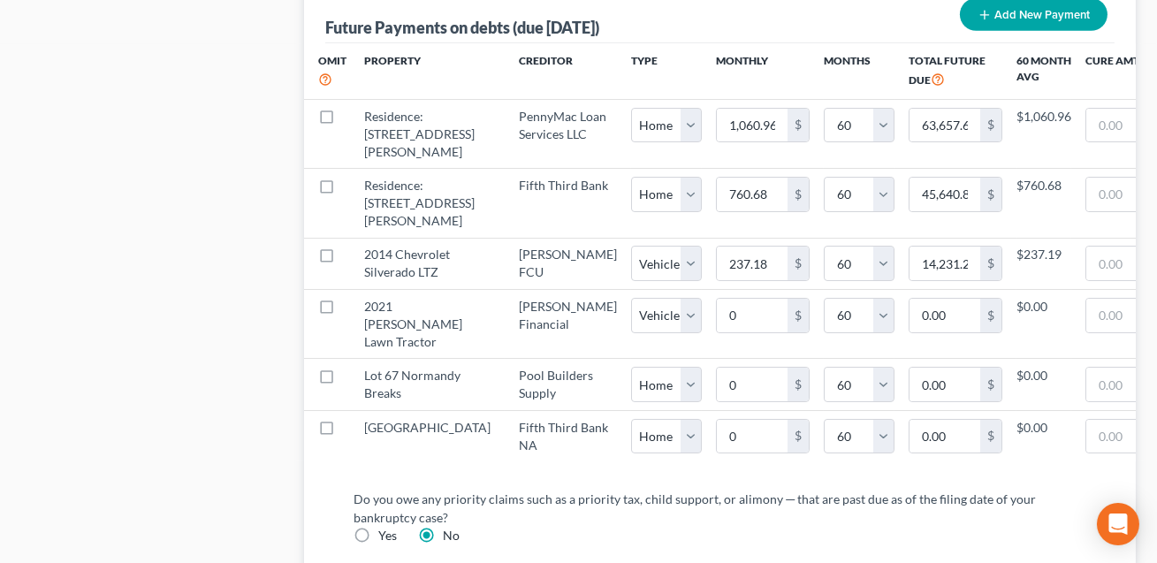
select select "1"
select select "60"
select select "1"
select select "60"
select select "1"
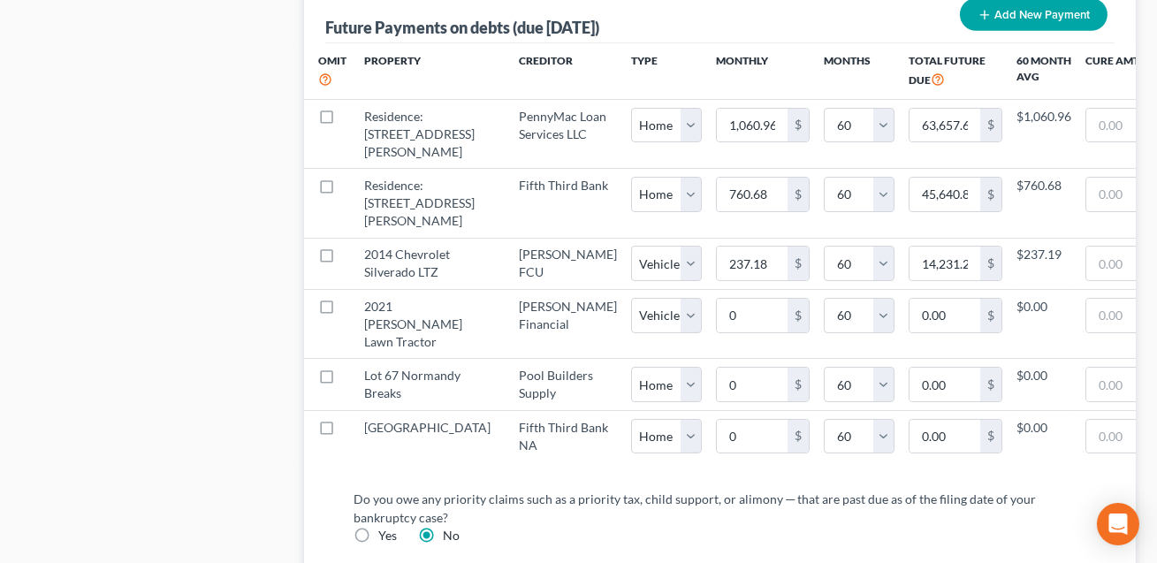
select select "60"
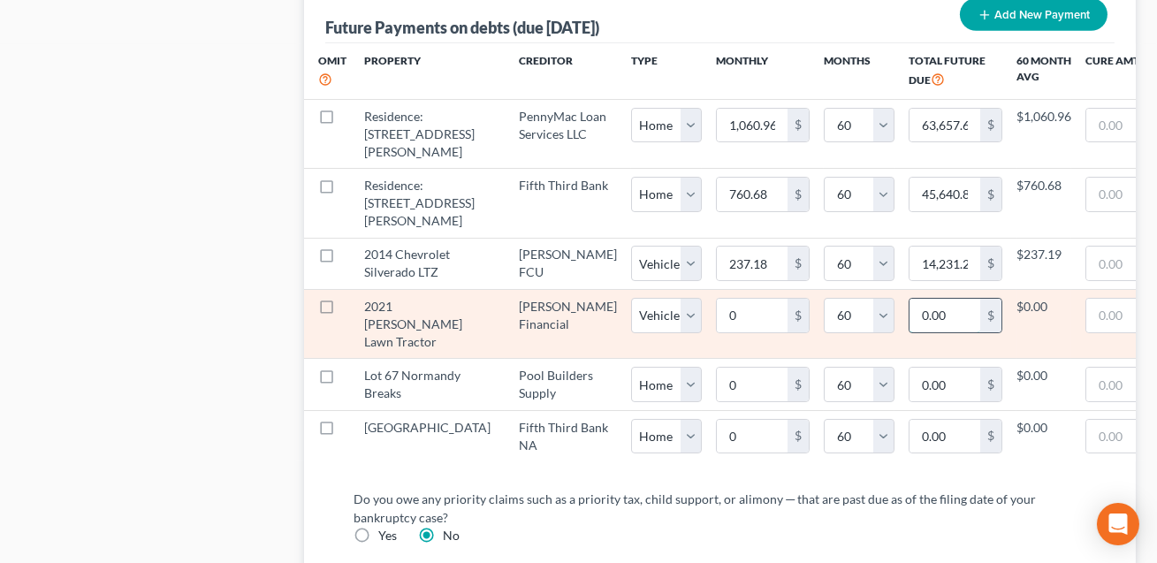
click at [909, 332] on input "0.00" at bounding box center [944, 316] width 71 height 34
type input "8,975"
select select "1"
select select "60"
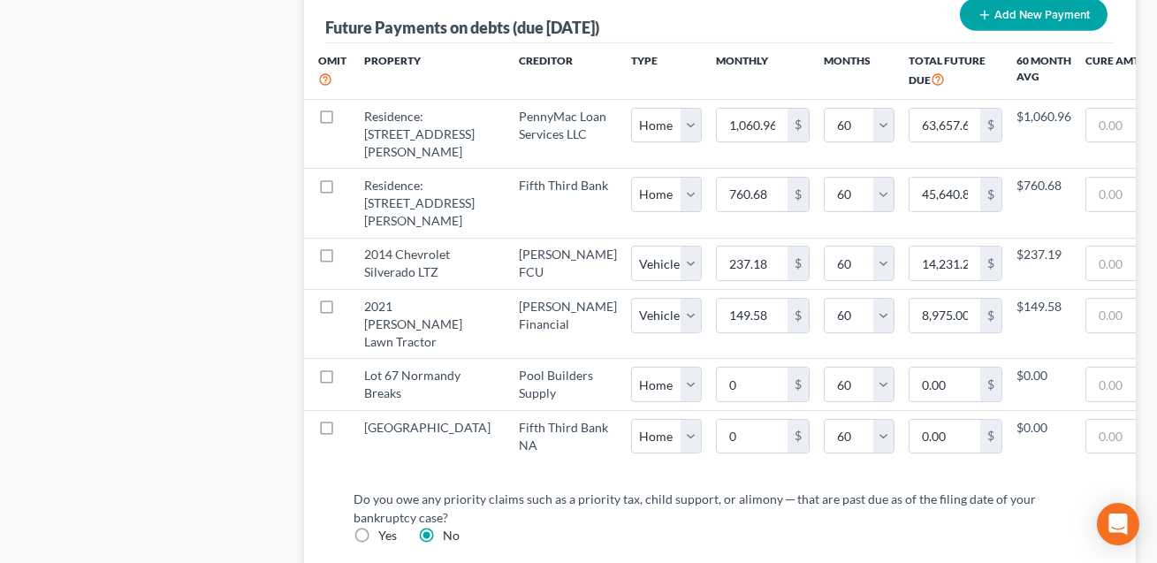
select select "1"
select select "60"
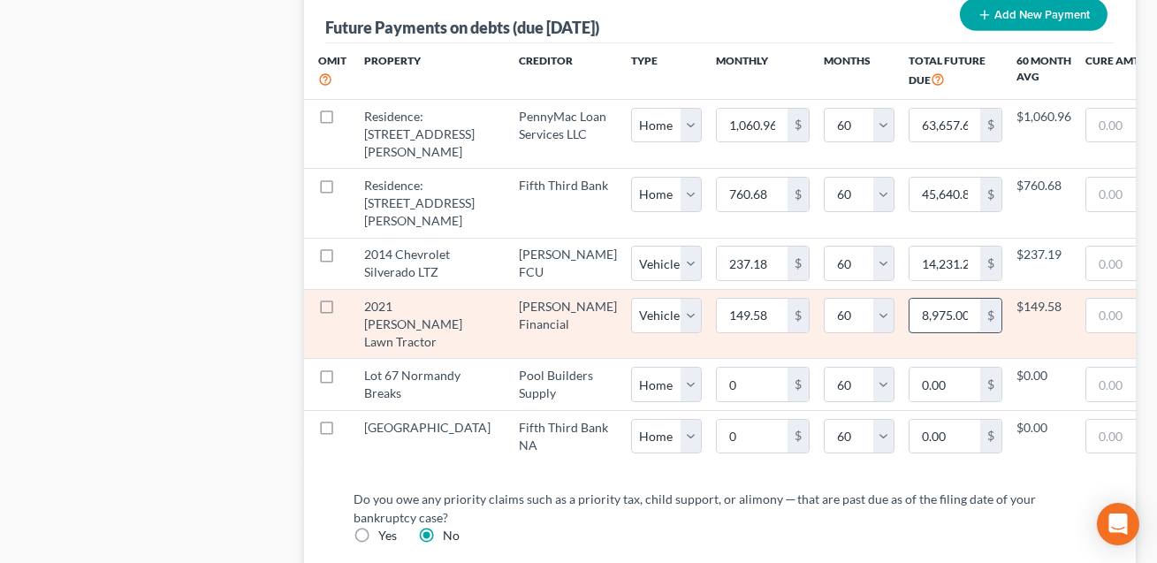
click at [909, 332] on input "8,975.00" at bounding box center [944, 316] width 71 height 34
type input "8,975.36"
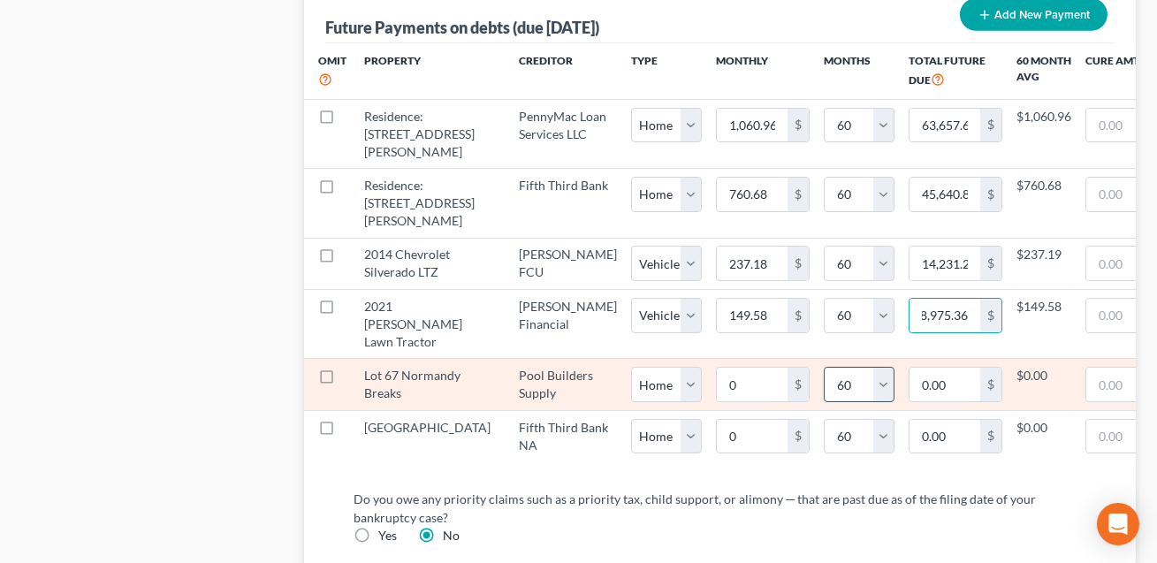
select select "1"
select select "60"
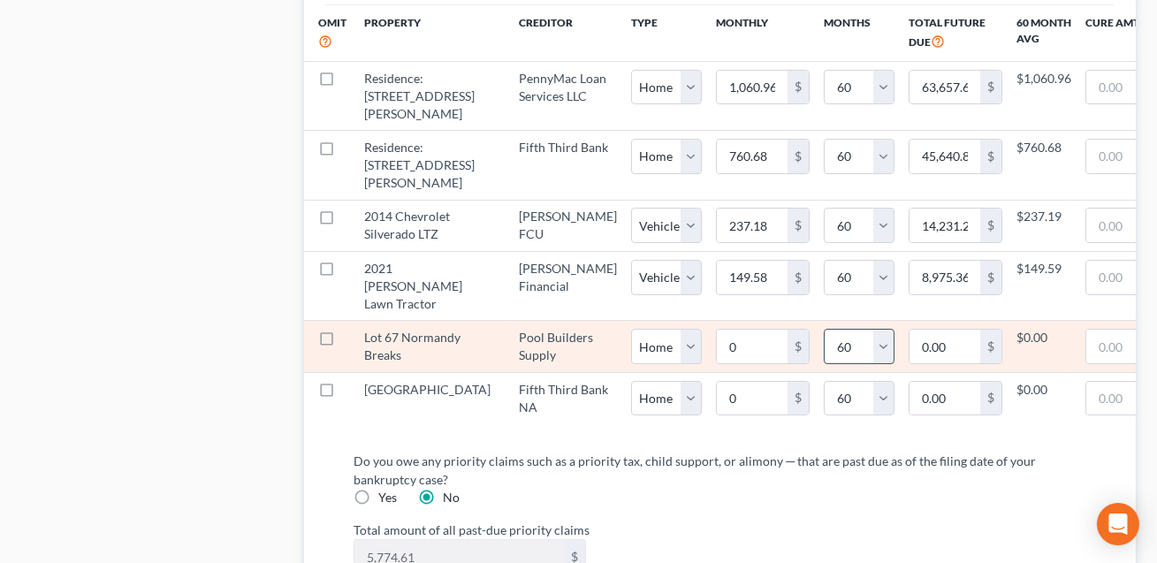
scroll to position [1933, 0]
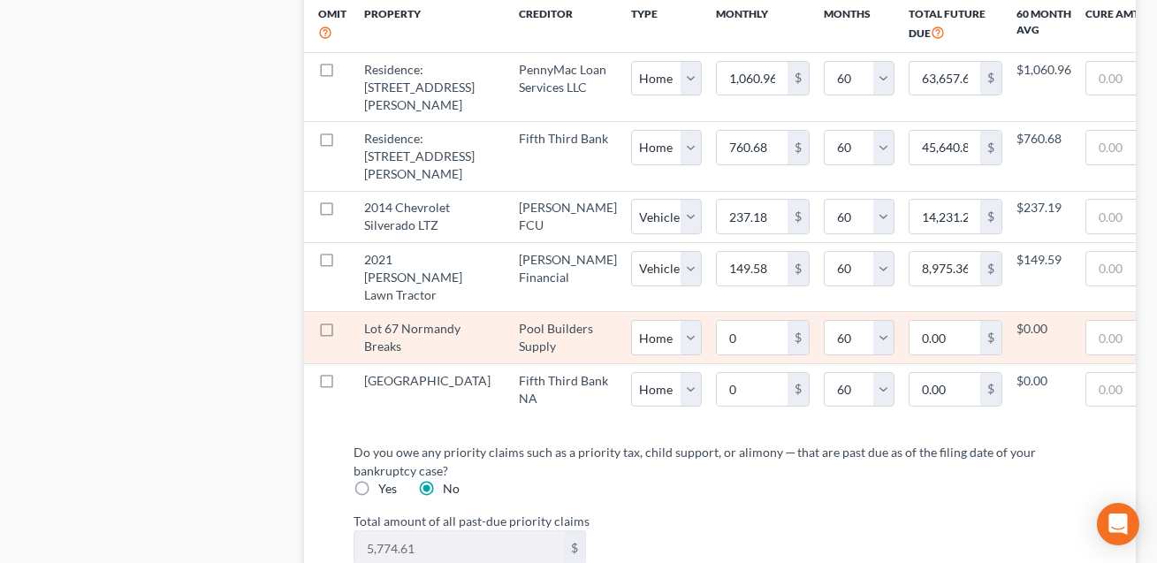
click at [343, 333] on label at bounding box center [343, 333] width 0 height 0
click at [350, 331] on input "checkbox" at bounding box center [355, 325] width 11 height 11
checkbox input "true"
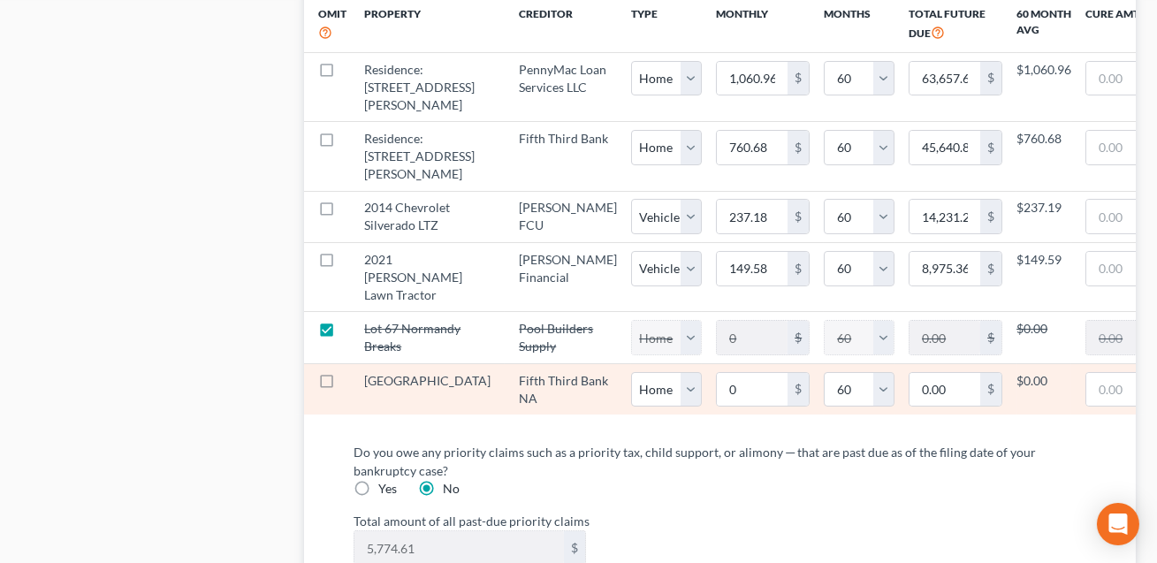
select select "0"
select select "60"
click at [343, 385] on label at bounding box center [343, 385] width 0 height 0
click at [350, 384] on input "checkbox" at bounding box center [355, 377] width 11 height 11
checkbox input "true"
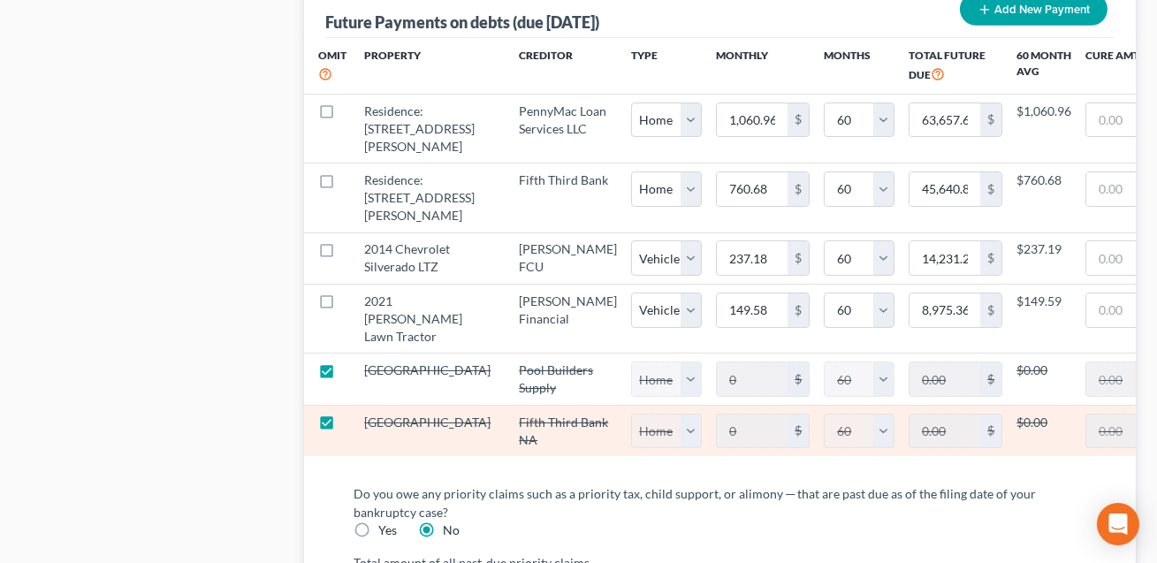
scroll to position [1880, 0]
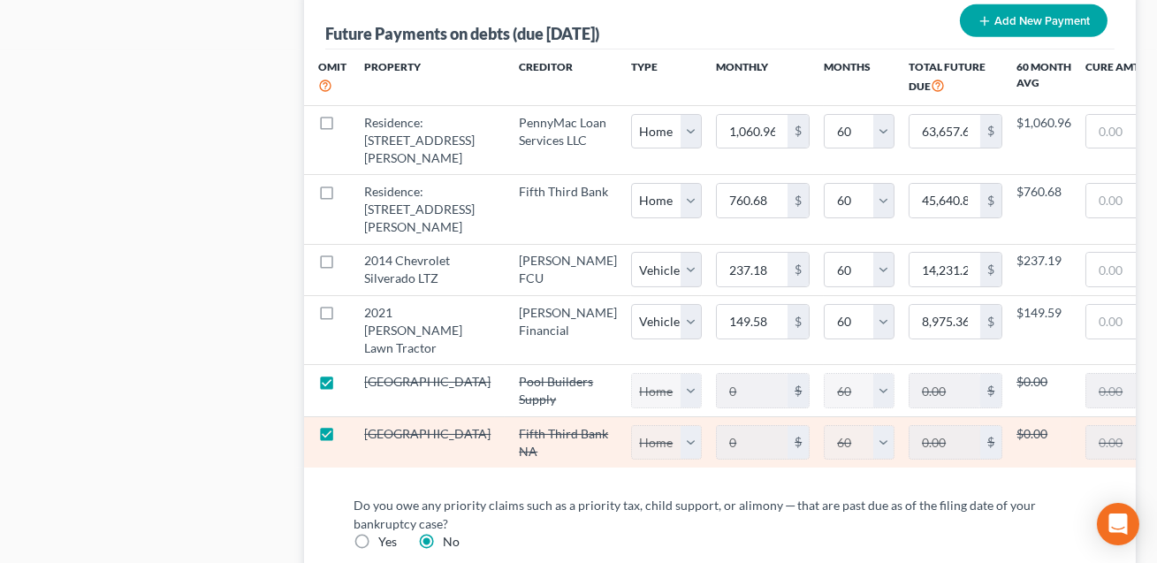
select select "0"
select select "60"
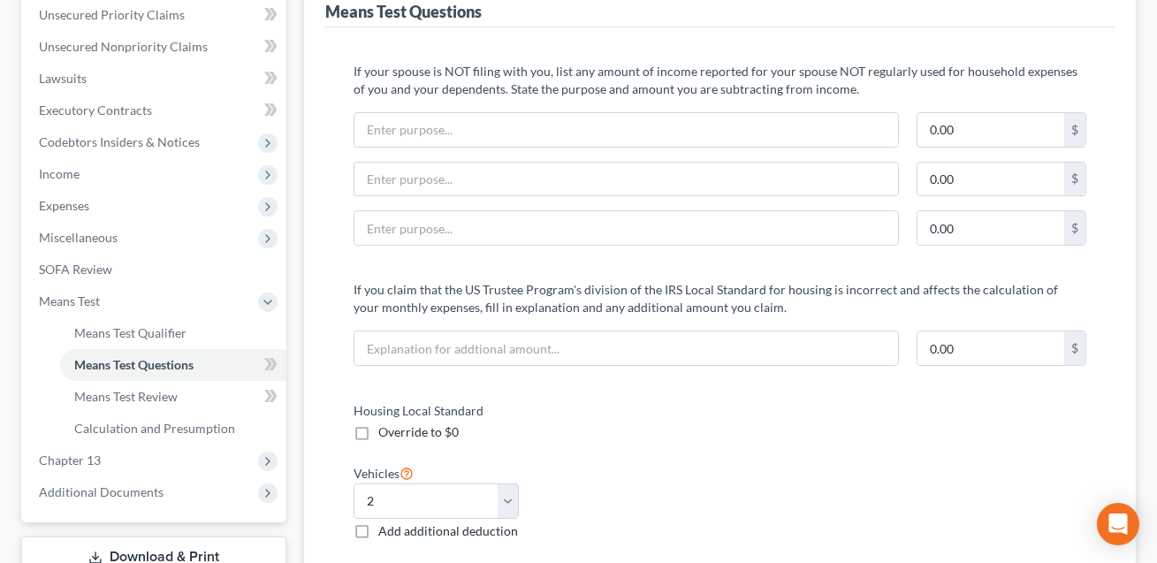
scroll to position [398, 0]
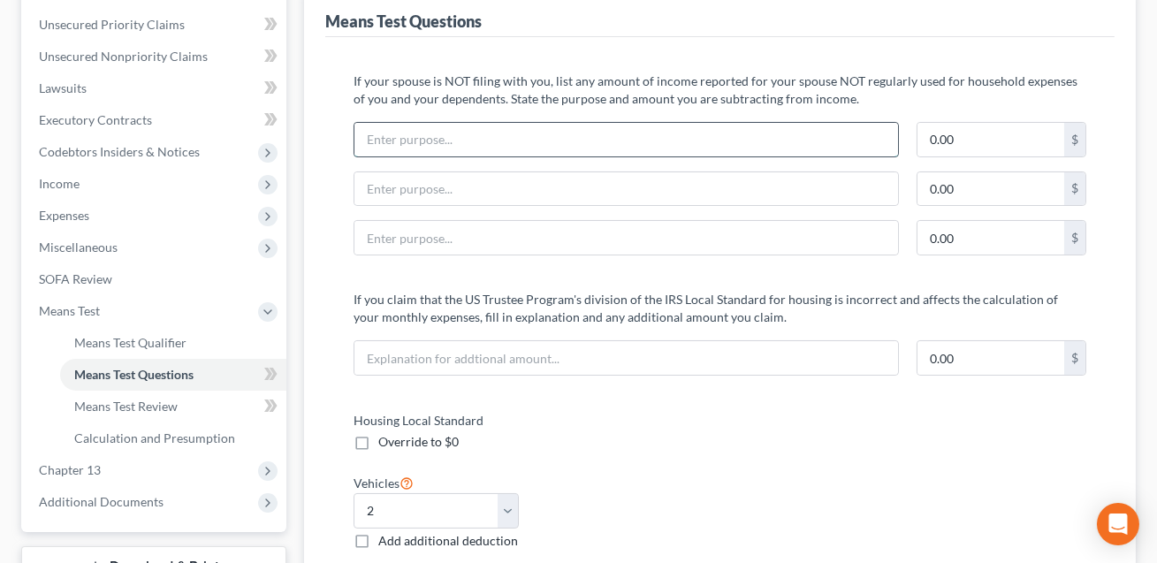
click at [426, 137] on input "text" at bounding box center [626, 140] width 544 height 34
type input "Spouse's vehicle payments"
click at [968, 139] on input "0.00" at bounding box center [990, 140] width 147 height 34
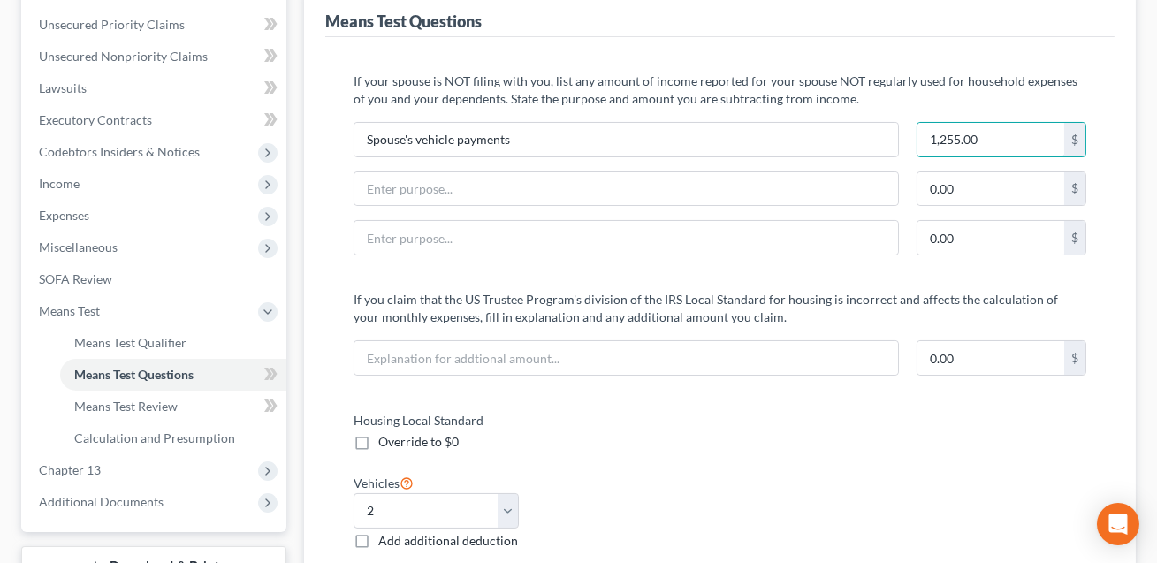
type input "1,255.00"
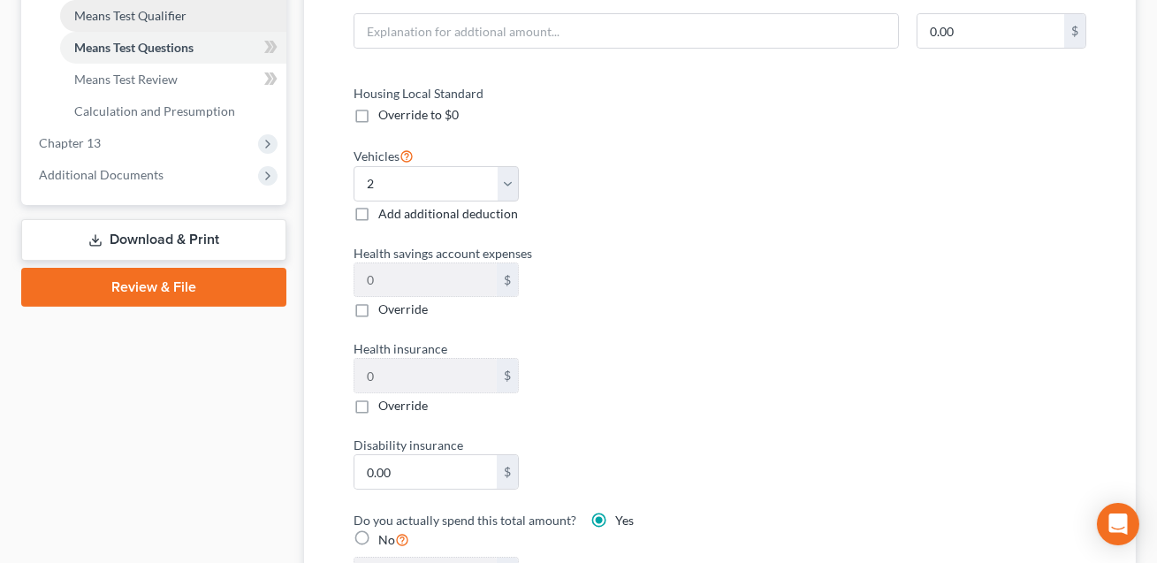
scroll to position [726, 0]
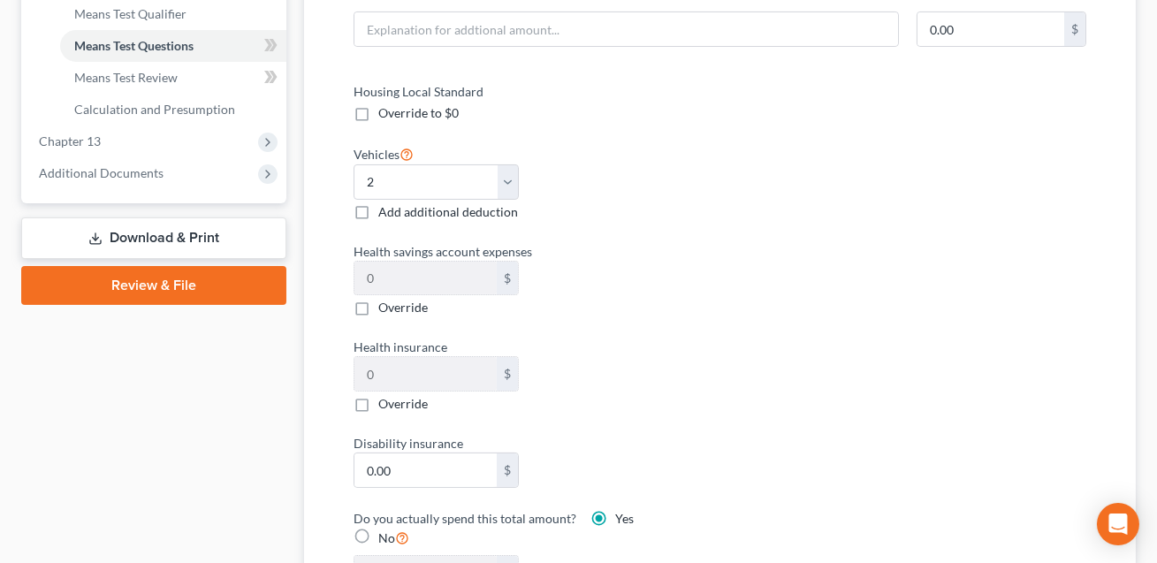
click at [182, 229] on link "Download & Print" at bounding box center [153, 238] width 265 height 42
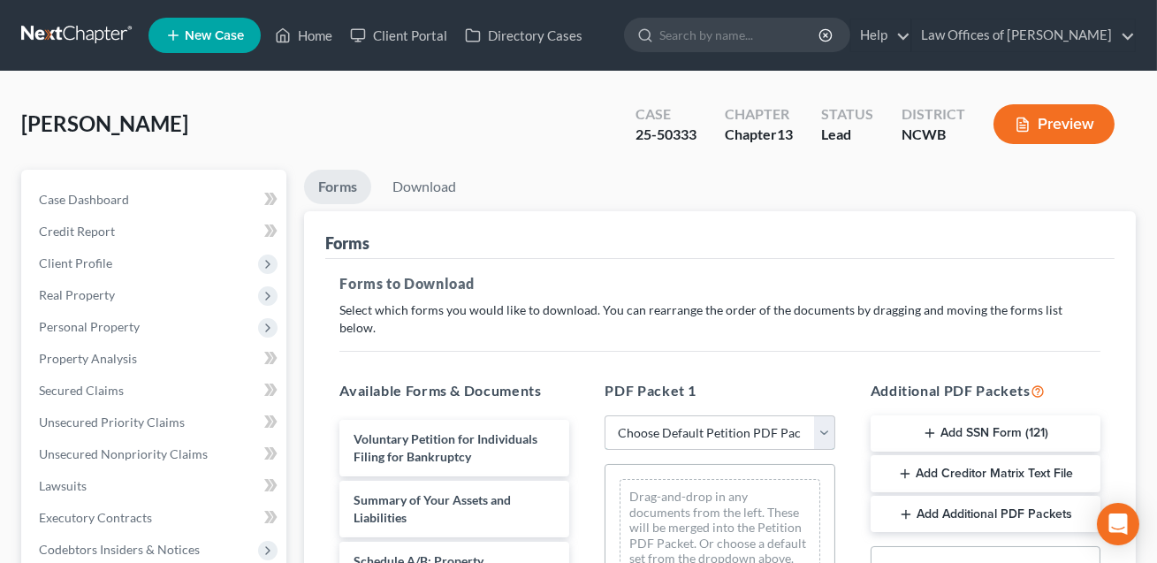
click at [641, 415] on select "Choose Default Petition PDF Packet Complete Bankruptcy Petition (all forms and …" at bounding box center [720, 432] width 230 height 35
select select "0"
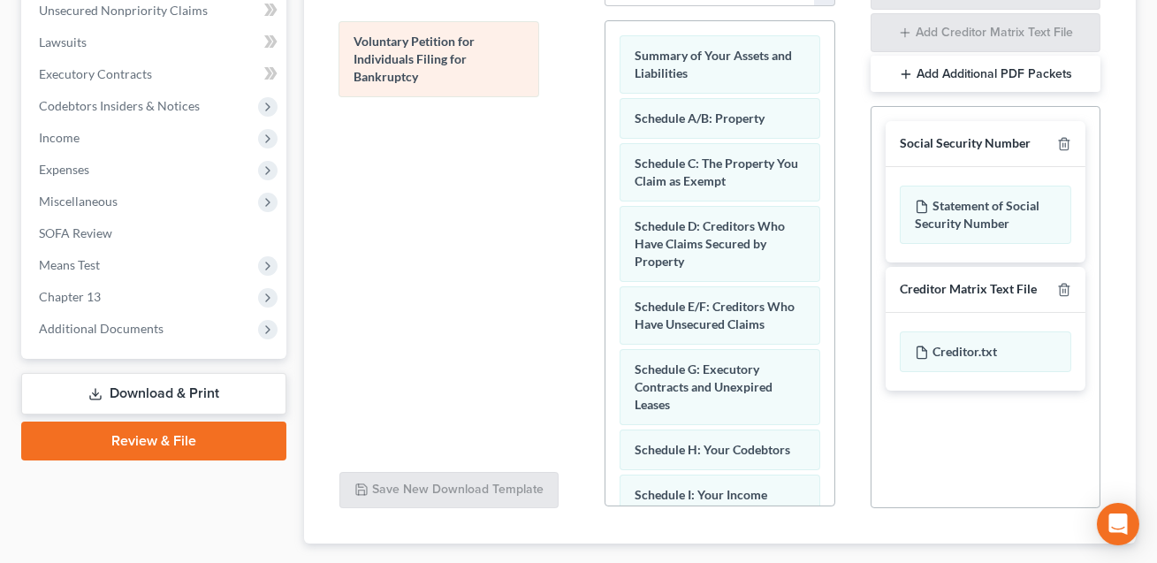
drag, startPoint x: 658, startPoint y: 45, endPoint x: 376, endPoint y: 73, distance: 283.3
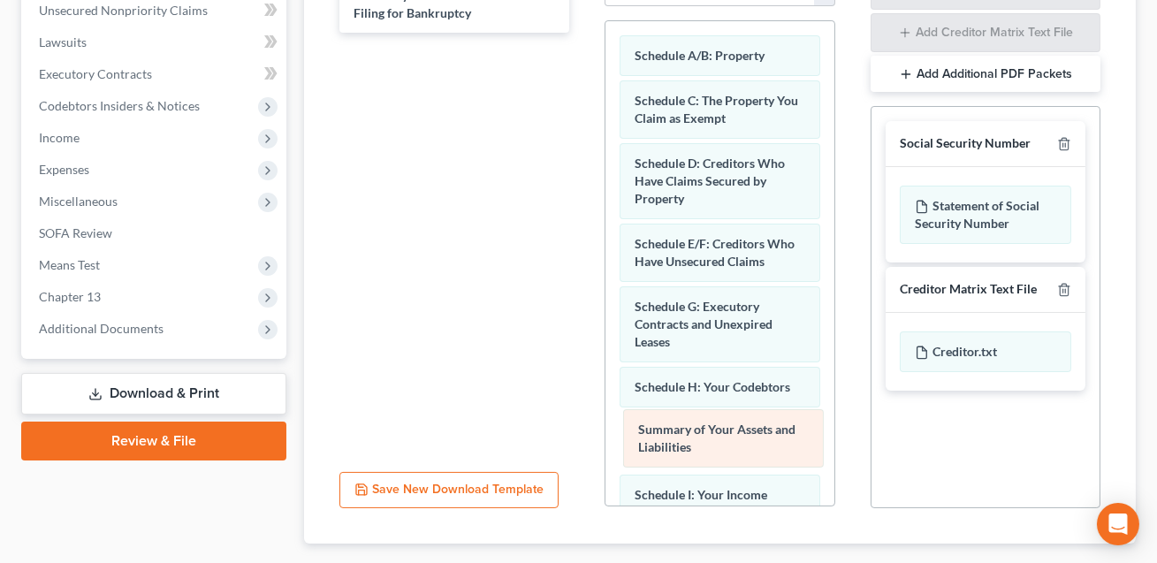
drag, startPoint x: 683, startPoint y: 37, endPoint x: 687, endPoint y: 430, distance: 393.3
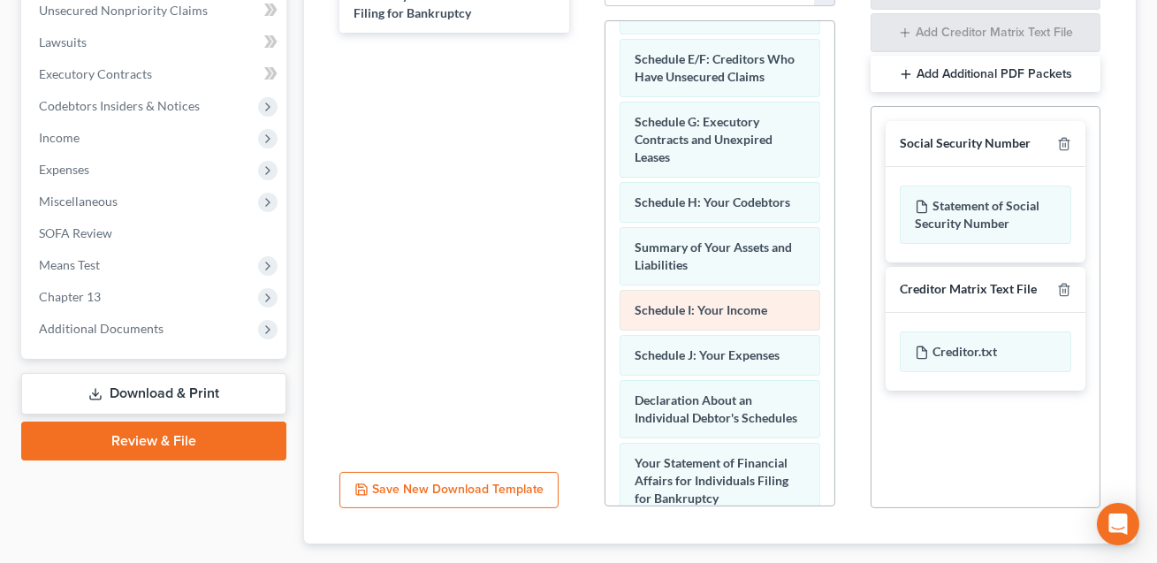
scroll to position [186, 0]
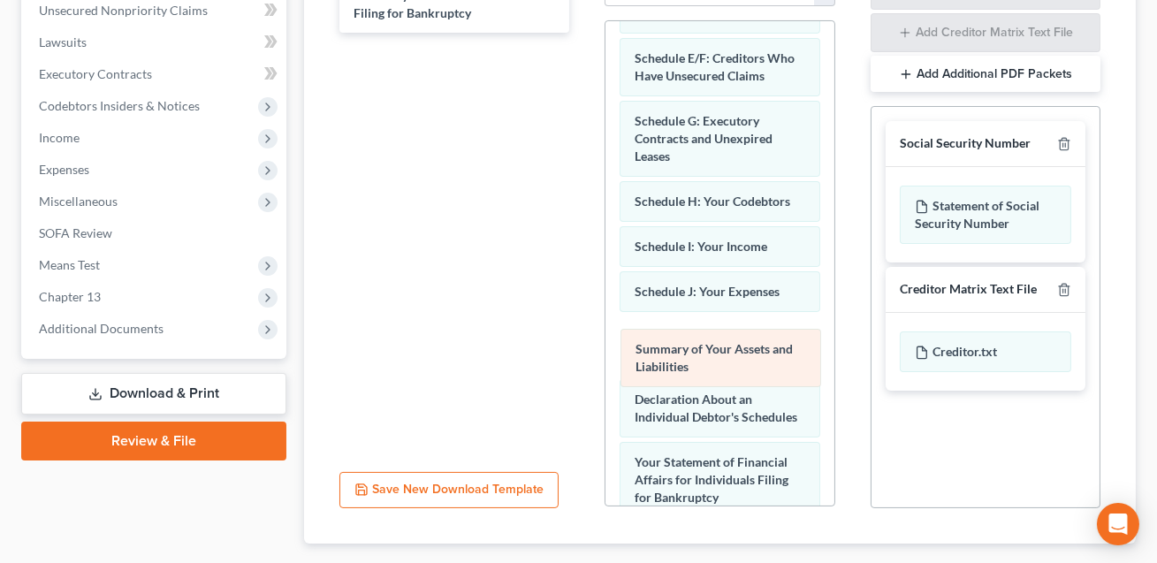
drag, startPoint x: 689, startPoint y: 232, endPoint x: 690, endPoint y: 354, distance: 122.9
click at [690, 354] on div "Summary of Your Assets and Liabilities Schedule A/B: Property Schedule C: The P…" at bounding box center [719, 414] width 228 height 1156
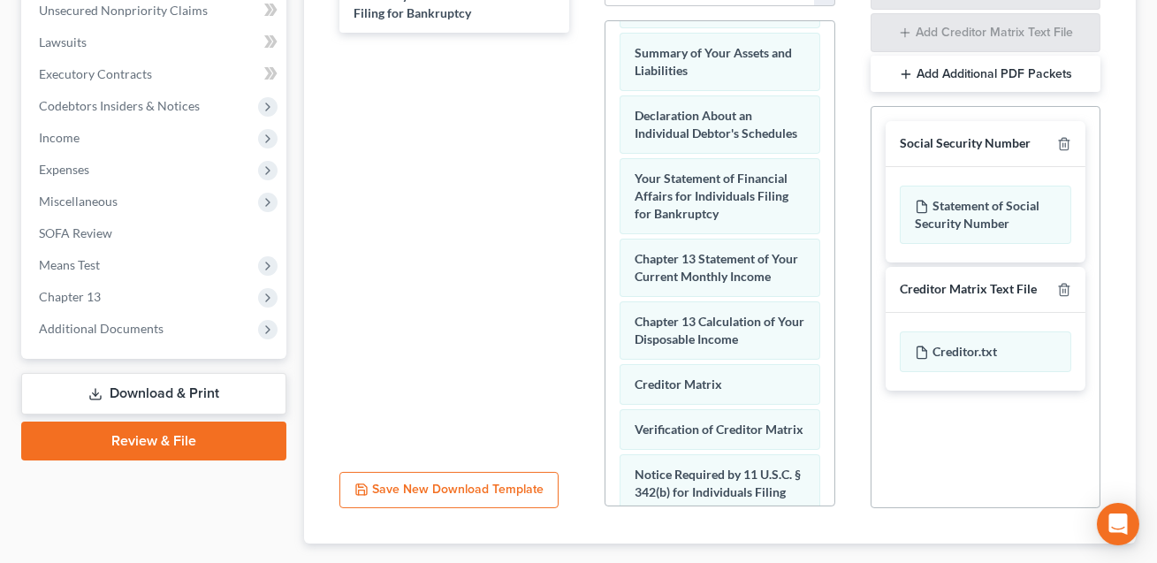
scroll to position [619, 0]
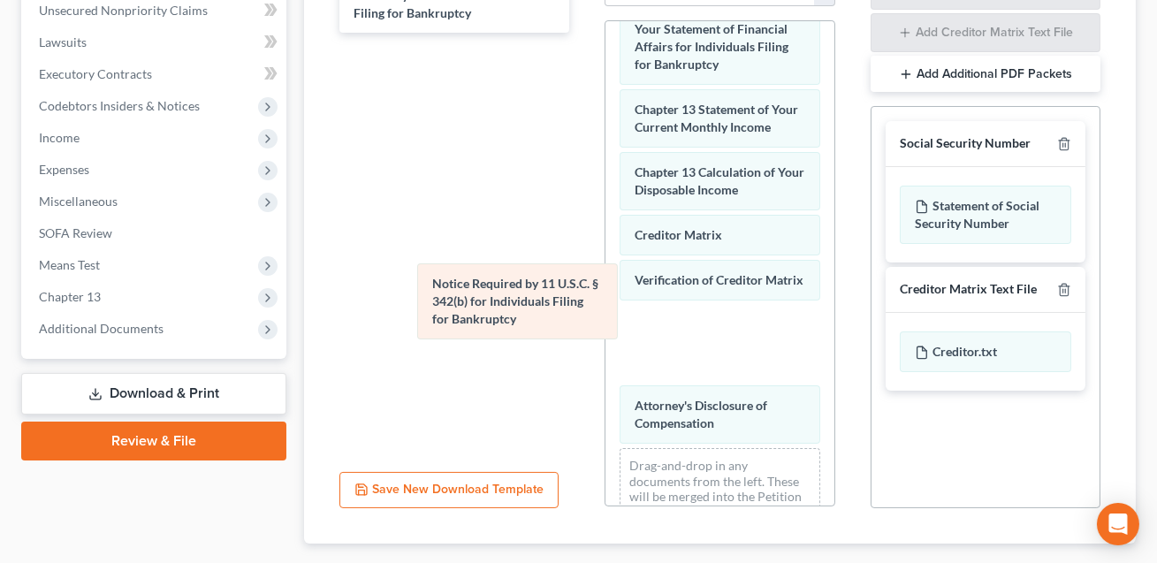
drag, startPoint x: 680, startPoint y: 320, endPoint x: 361, endPoint y: 220, distance: 334.3
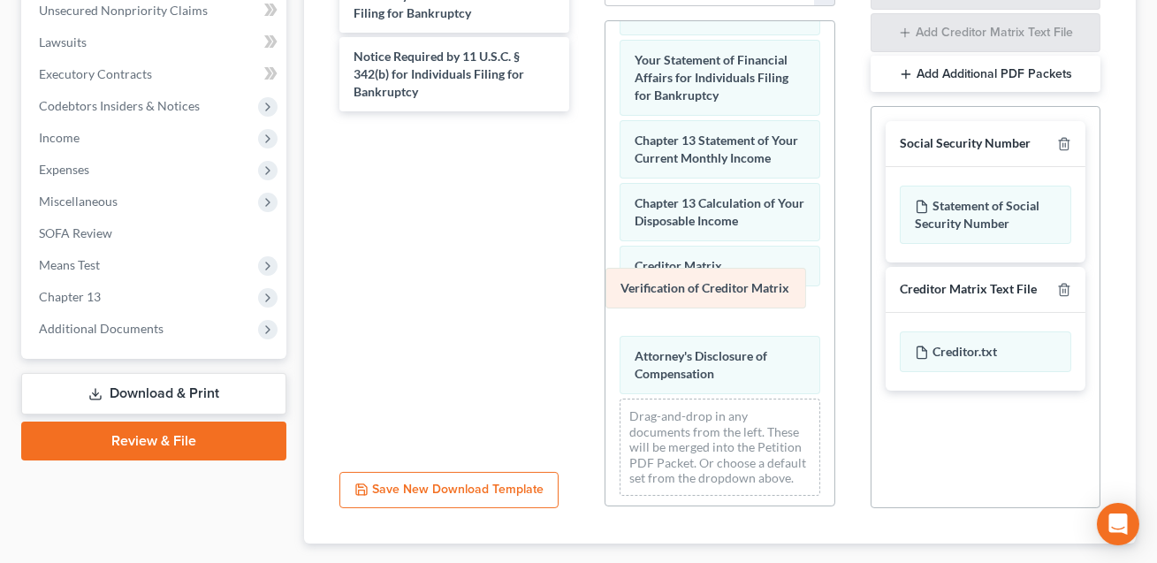
scroll to position [544, 0]
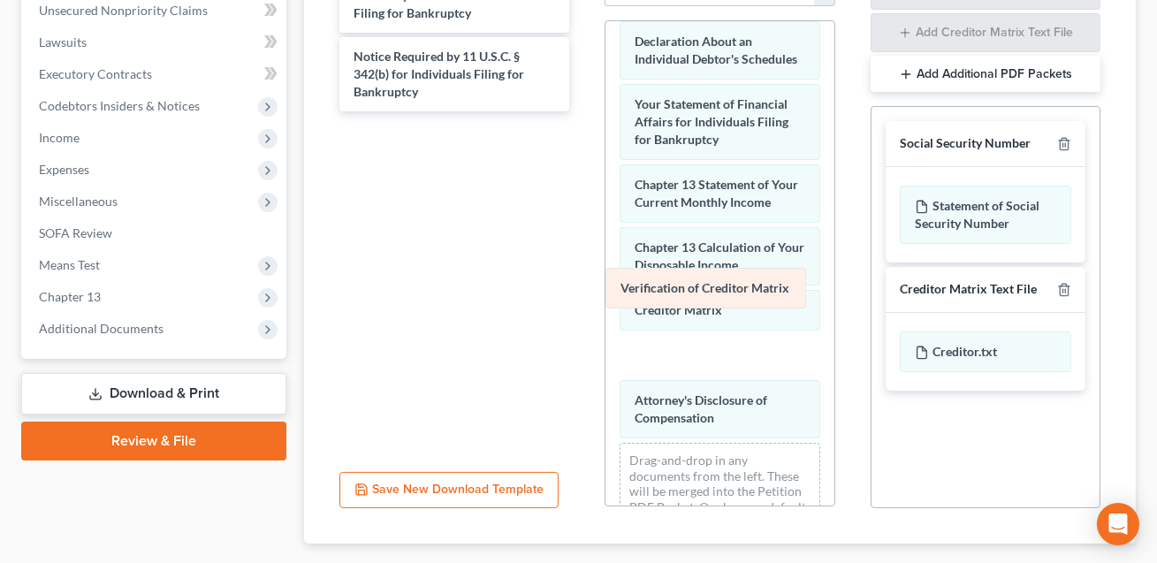
drag, startPoint x: 666, startPoint y: 286, endPoint x: 363, endPoint y: 253, distance: 304.1
click at [605, 253] on div "Verification of Creditor Matrix Schedule A/B: Property Schedule C: The Property…" at bounding box center [719, 16] width 228 height 1076
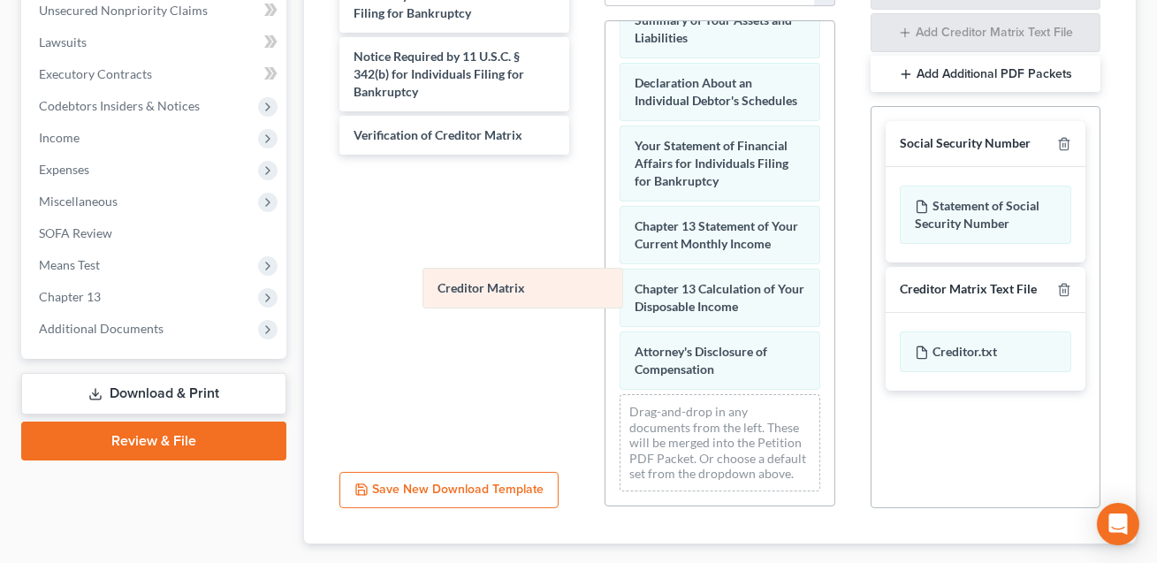
scroll to position [498, 0]
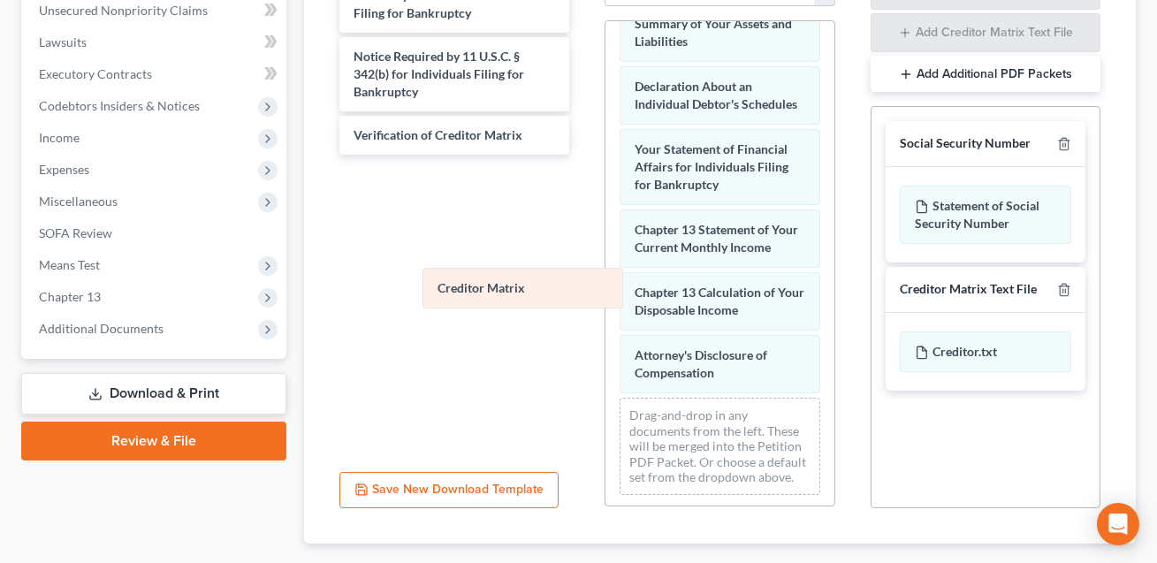
drag, startPoint x: 644, startPoint y: 287, endPoint x: 273, endPoint y: 239, distance: 374.4
click at [605, 239] on div "Creditor Matrix Schedule A/B: Property Schedule C: The Property You Claim as Ex…" at bounding box center [719, 16] width 228 height 986
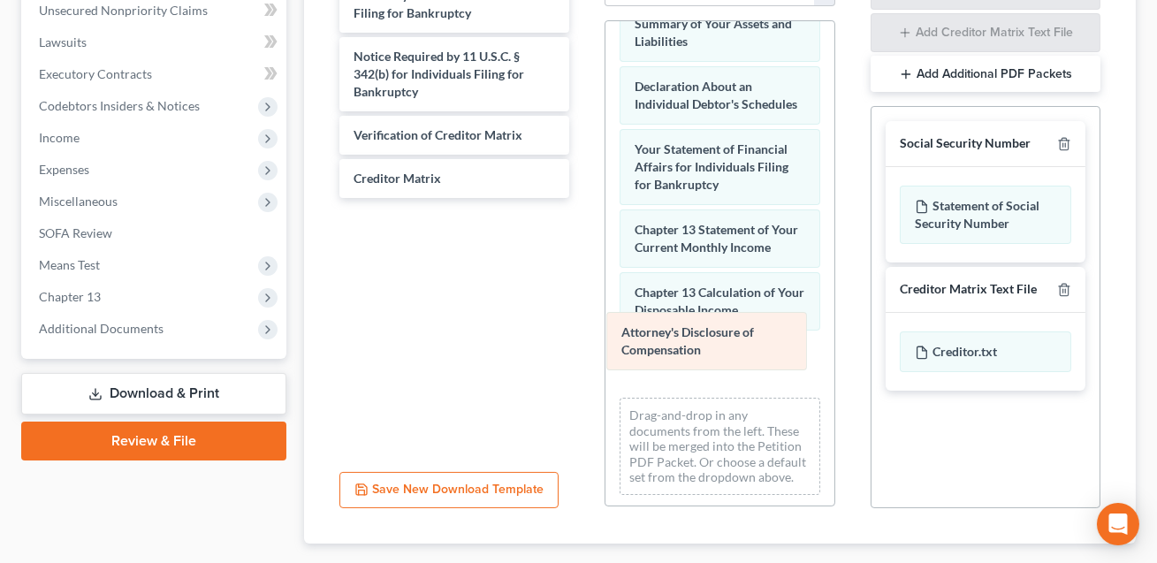
scroll to position [436, 0]
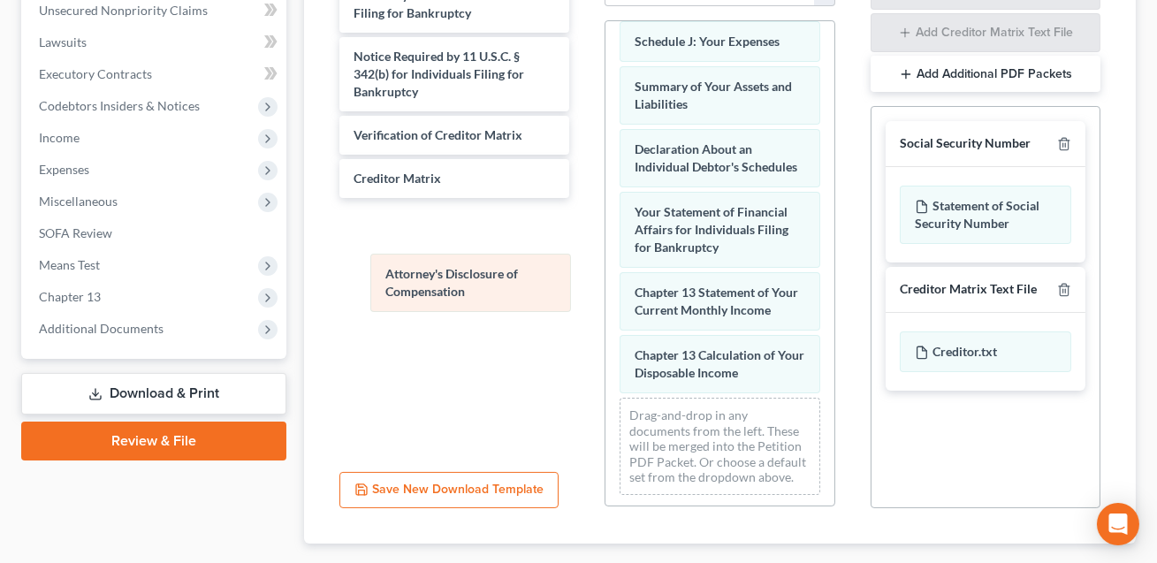
drag, startPoint x: 646, startPoint y: 337, endPoint x: 376, endPoint y: 228, distance: 291.5
click at [605, 229] on div "Attorney's Disclosure of Compensation Schedule A/B: Property Schedule C: The Pr…" at bounding box center [719, 47] width 228 height 924
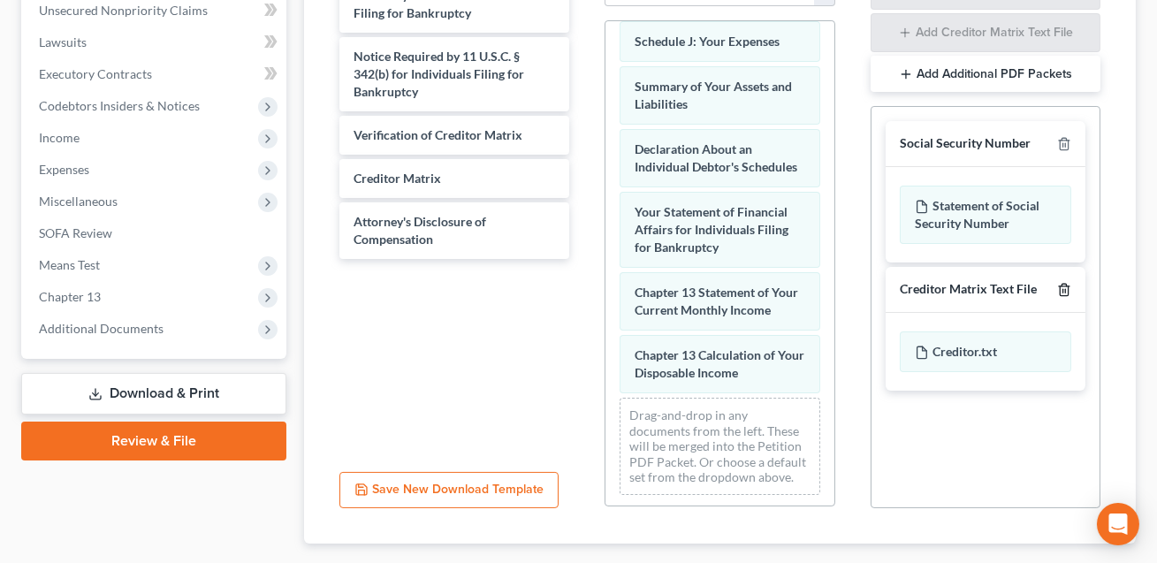
click at [1062, 283] on icon "button" at bounding box center [1064, 290] width 14 height 14
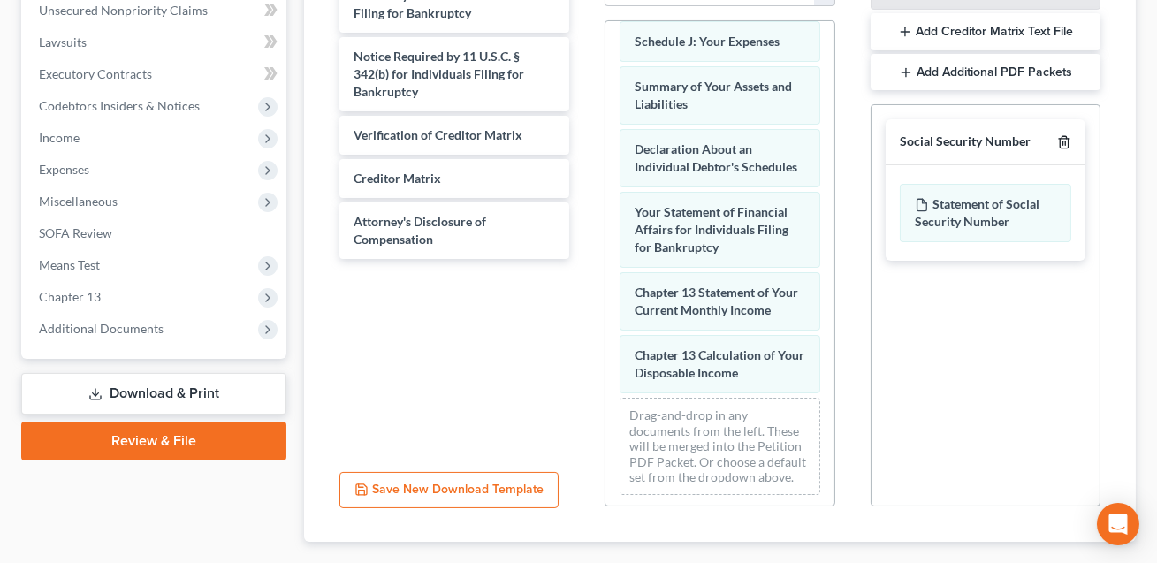
click at [1063, 135] on icon "button" at bounding box center [1064, 142] width 14 height 14
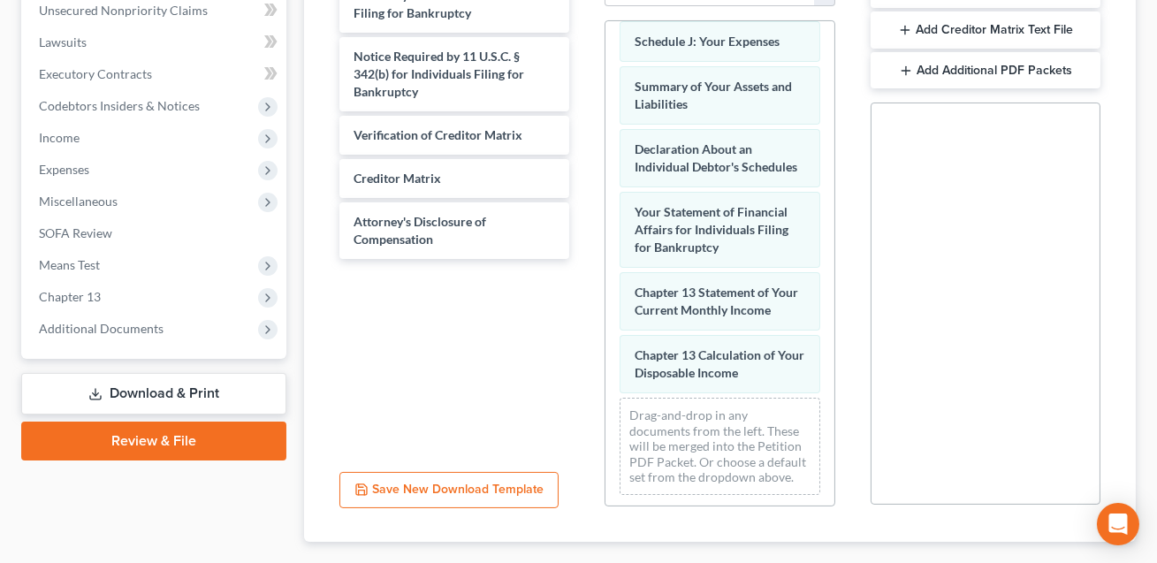
scroll to position [527, 0]
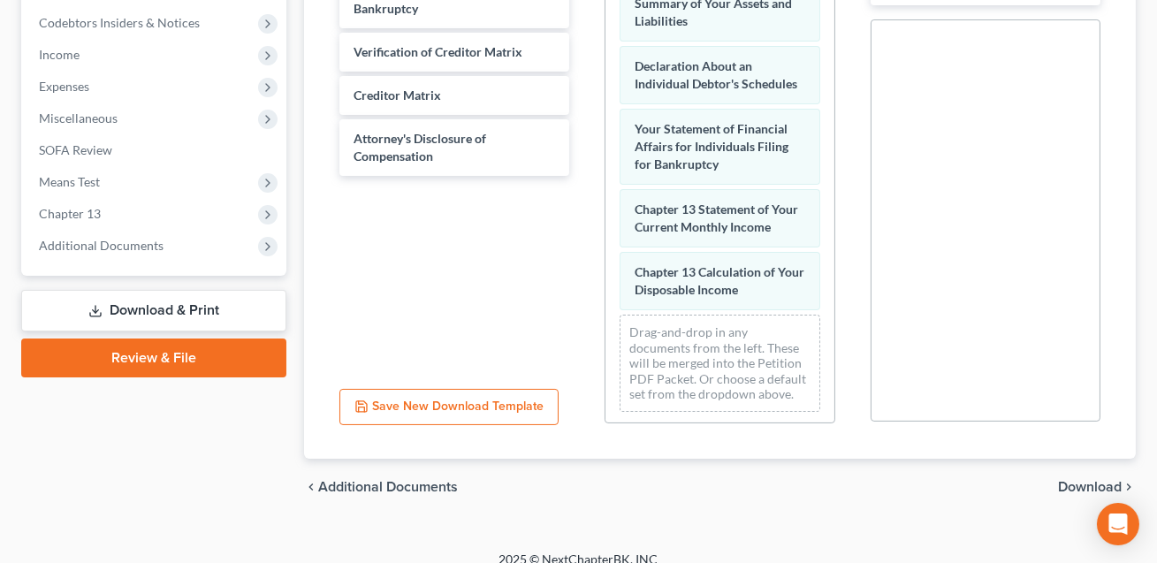
click at [1082, 480] on span "Download" at bounding box center [1090, 487] width 64 height 14
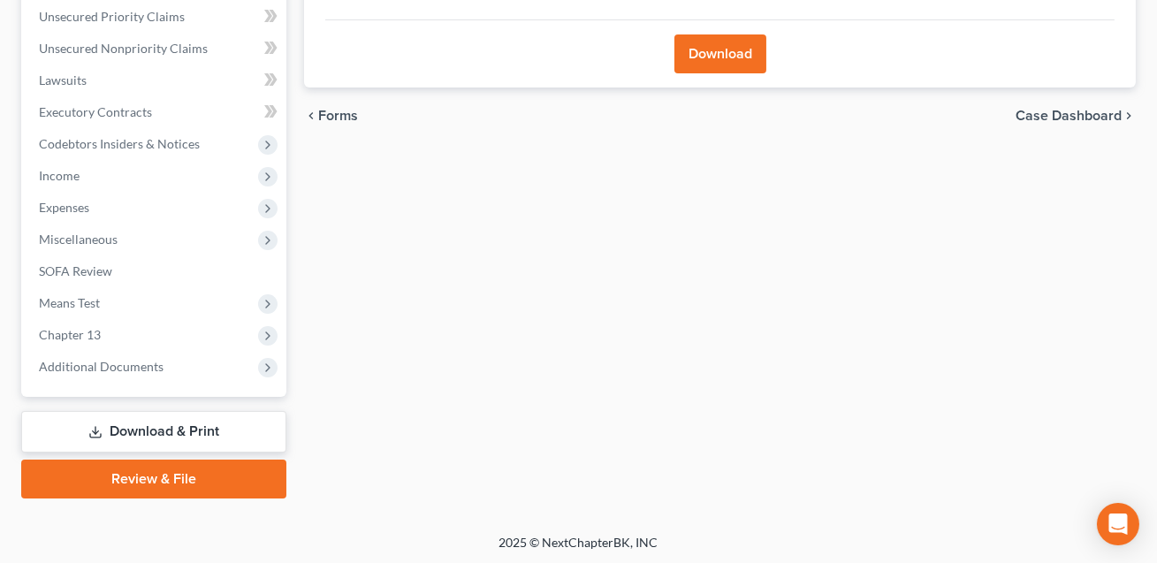
scroll to position [191, 0]
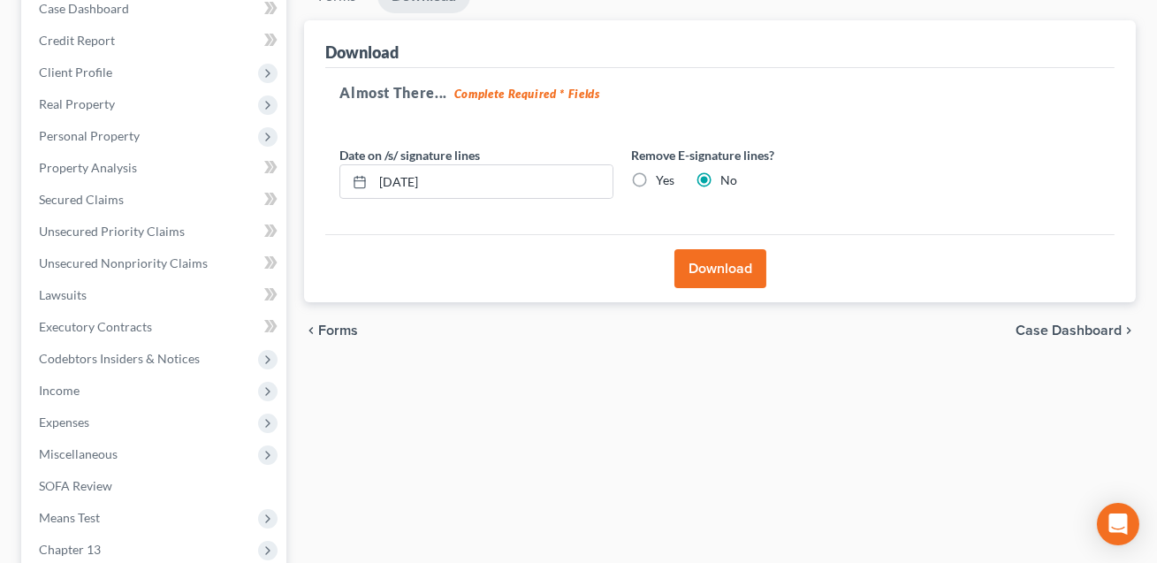
click at [656, 178] on label "Yes" at bounding box center [665, 180] width 19 height 18
click at [663, 178] on input "Yes" at bounding box center [668, 176] width 11 height 11
radio input "true"
radio input "false"
drag, startPoint x: 467, startPoint y: 184, endPoint x: 371, endPoint y: 173, distance: 96.0
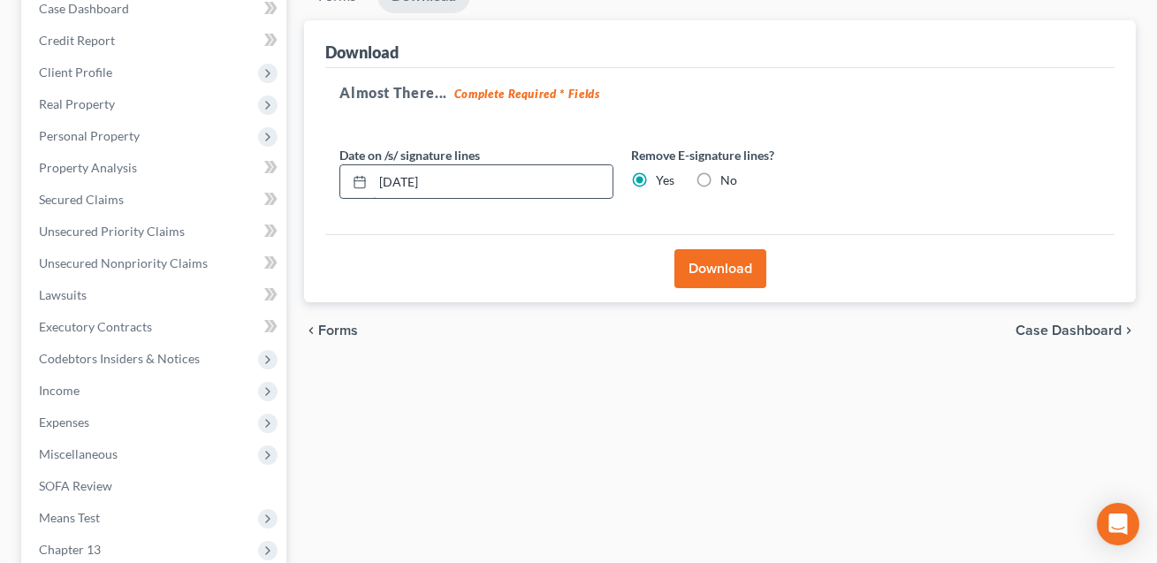
click at [371, 173] on div "[DATE]" at bounding box center [476, 181] width 274 height 35
click at [721, 271] on button "Download" at bounding box center [720, 268] width 92 height 39
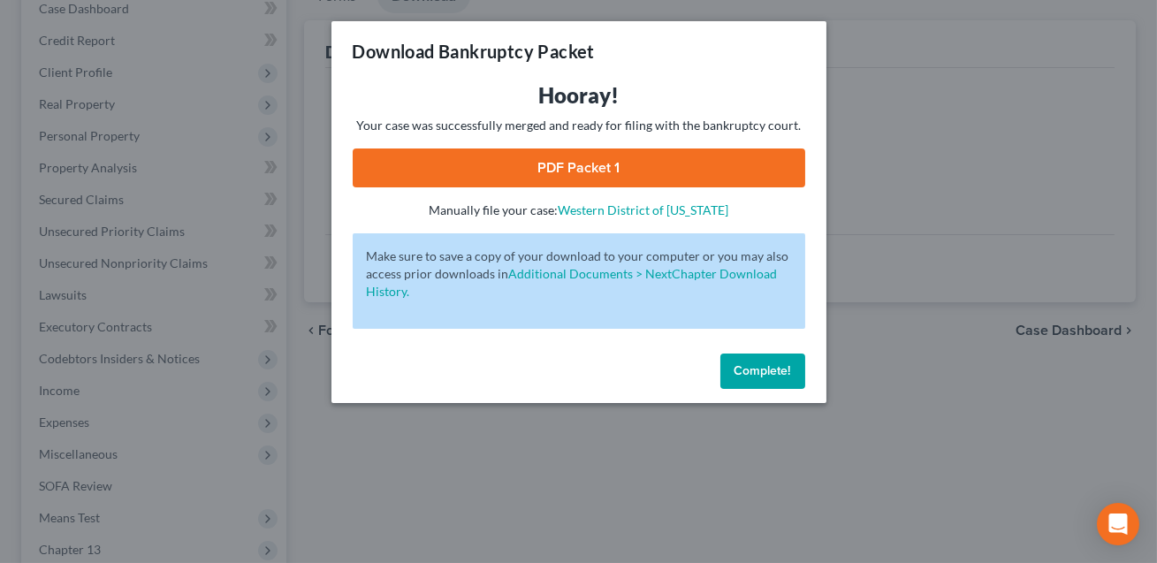
click at [627, 169] on link "PDF Packet 1" at bounding box center [579, 167] width 453 height 39
click at [755, 369] on span "Complete!" at bounding box center [762, 370] width 57 height 15
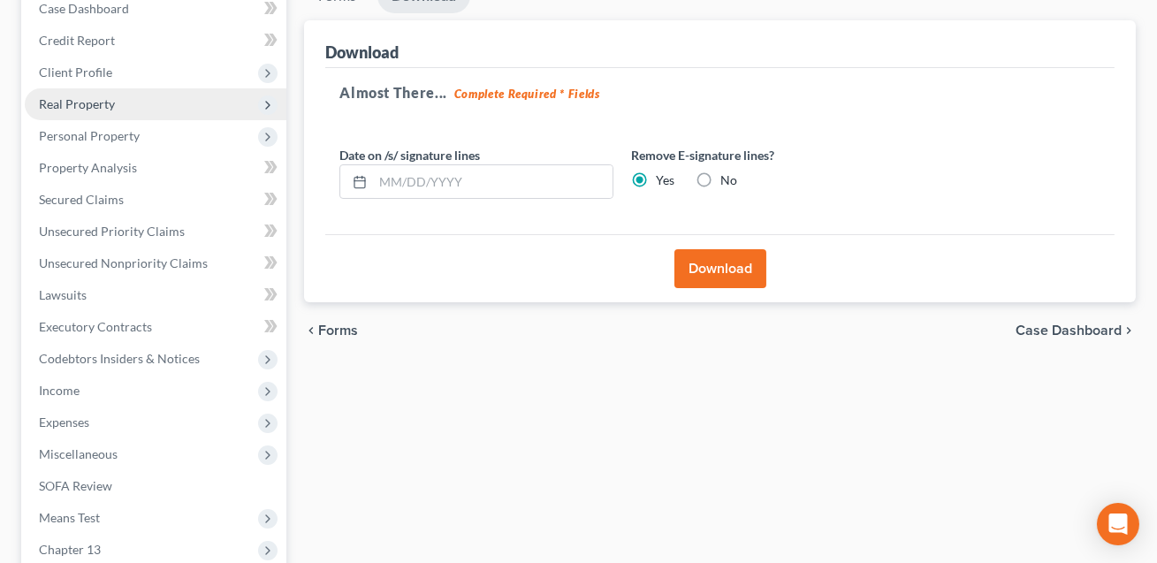
click at [82, 106] on span "Real Property" at bounding box center [77, 103] width 76 height 15
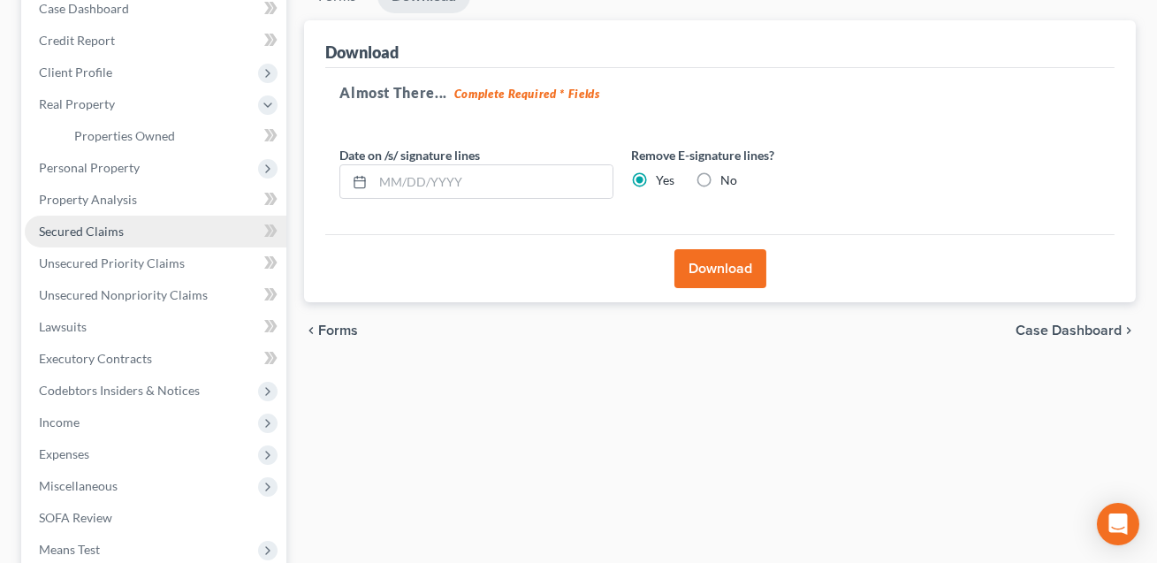
click at [69, 231] on span "Secured Claims" at bounding box center [81, 231] width 85 height 15
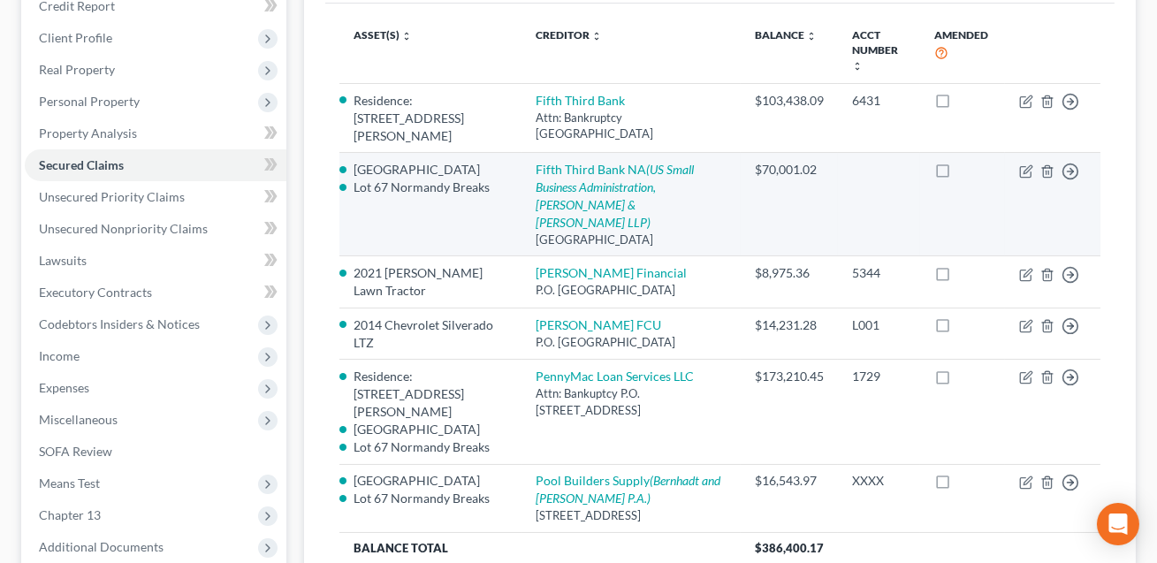
scroll to position [224, 0]
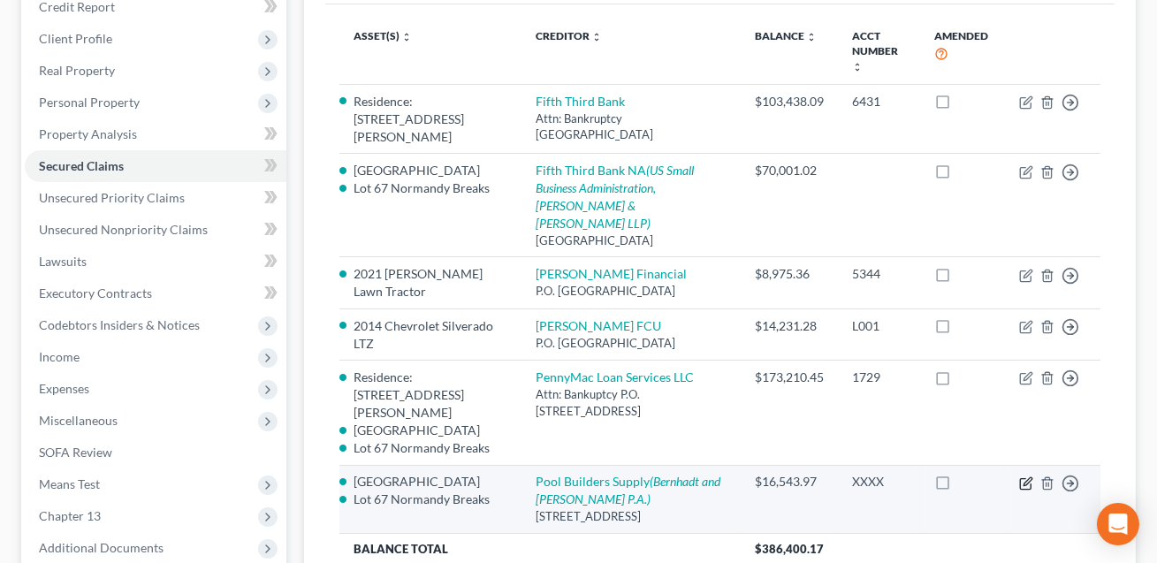
click at [1026, 477] on icon "button" at bounding box center [1027, 481] width 8 height 8
select select "28"
select select "3"
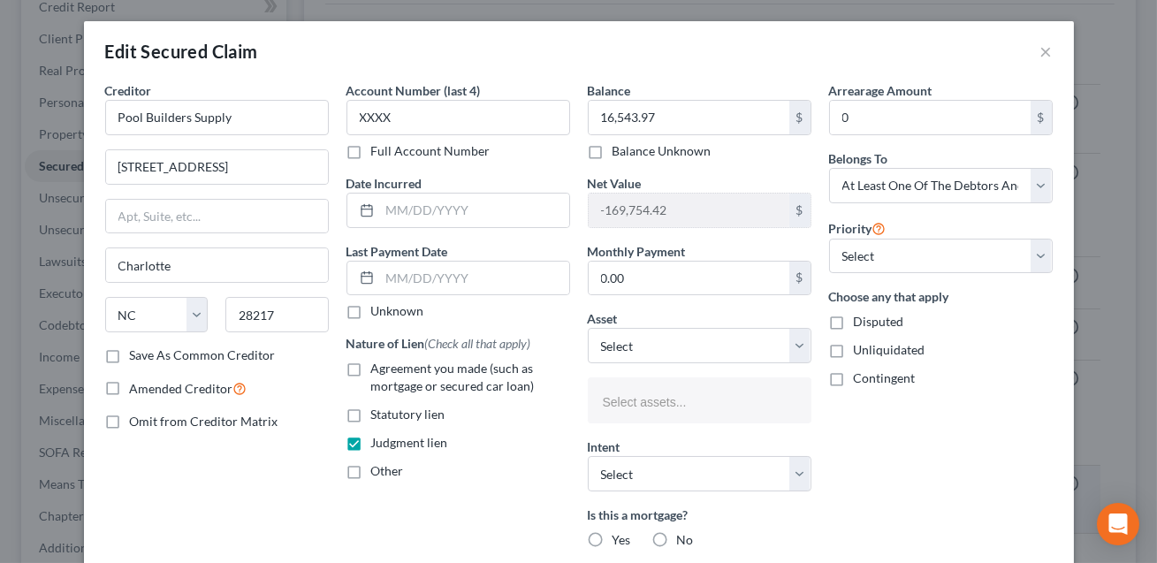
select select "2840896"
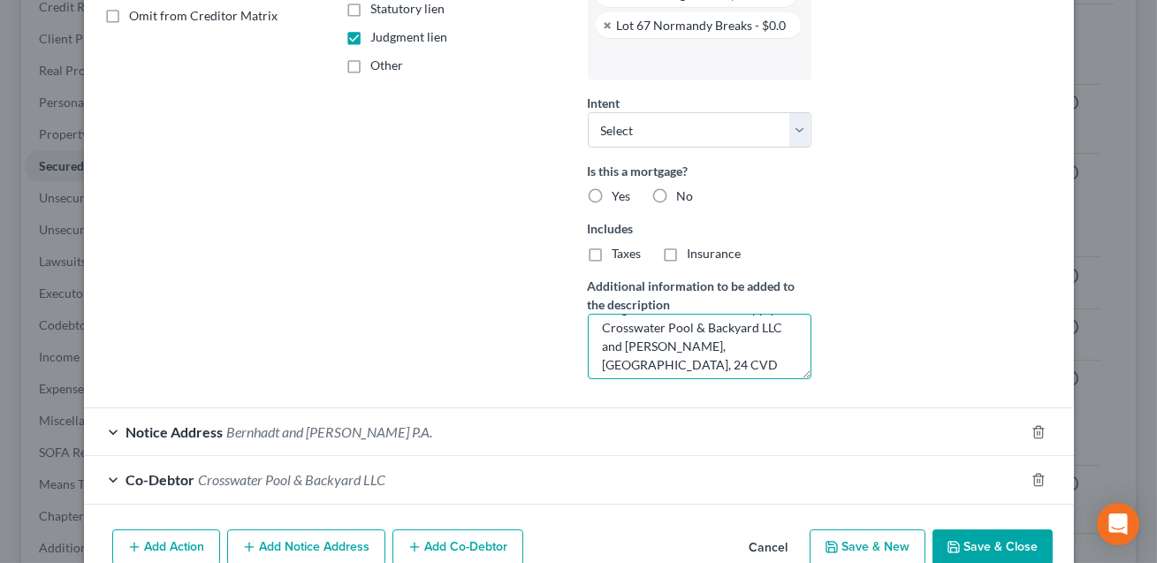
scroll to position [56, 0]
drag, startPoint x: 660, startPoint y: 331, endPoint x: 734, endPoint y: 363, distance: 80.8
click at [734, 363] on textarea "Judgment: Pool Builders Supply v. Crosswater Pool & Backyard LLC and [PERSON_NA…" at bounding box center [700, 346] width 224 height 65
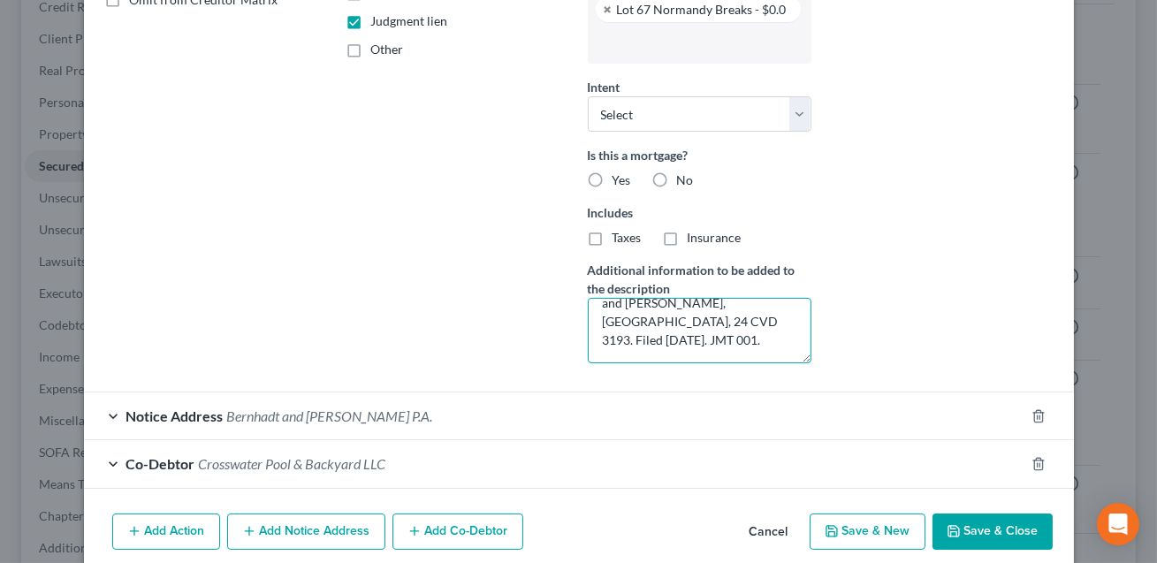
scroll to position [493, 0]
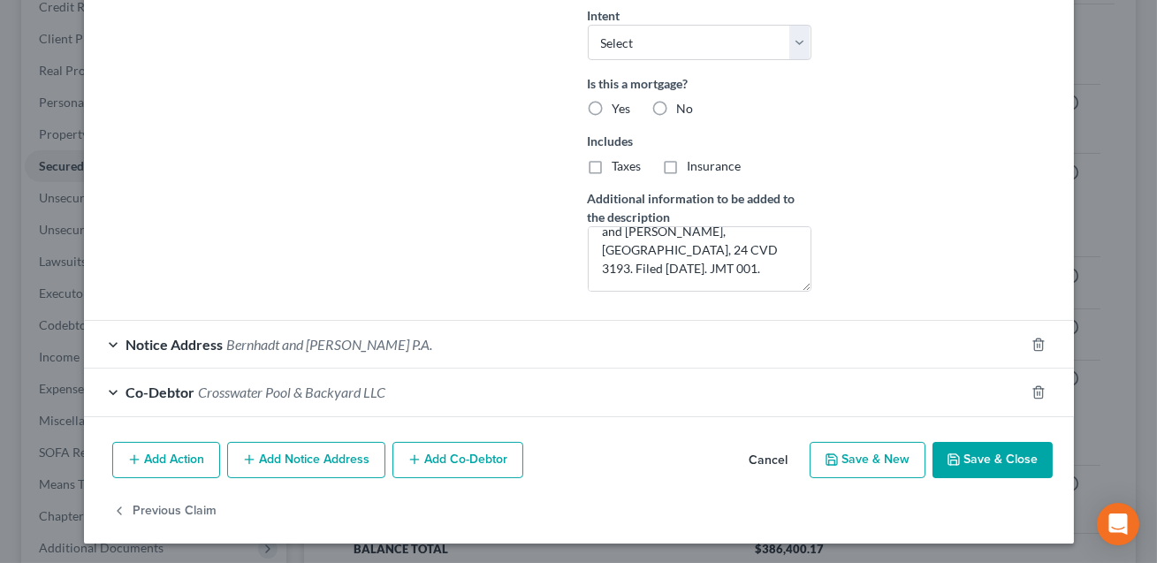
click at [961, 458] on icon "button" at bounding box center [954, 460] width 14 height 14
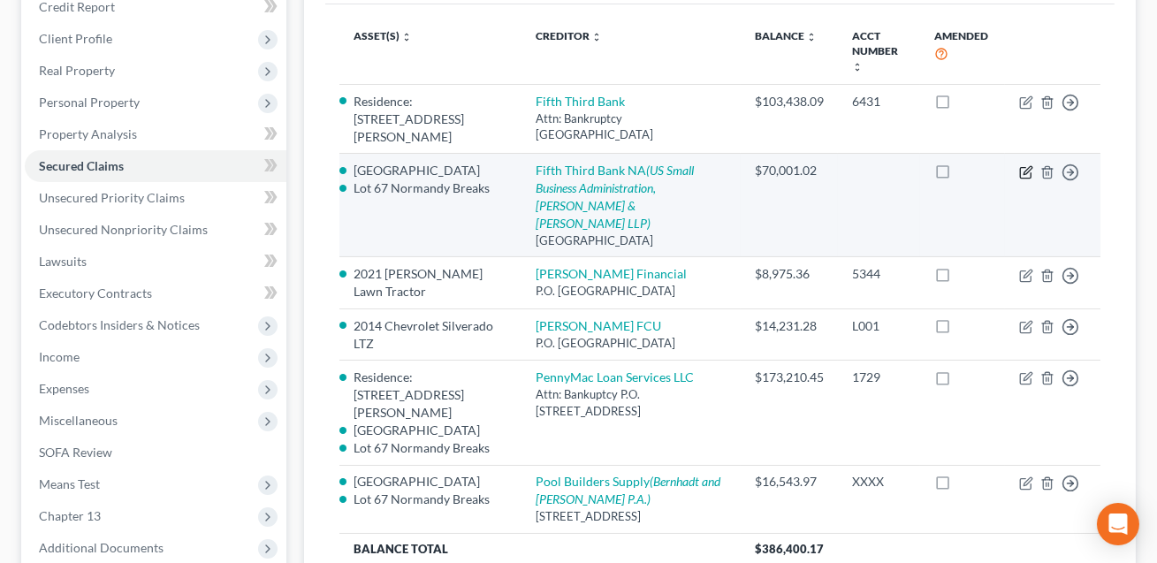
click at [1024, 166] on icon "button" at bounding box center [1027, 170] width 8 height 8
select select "36"
select select "0"
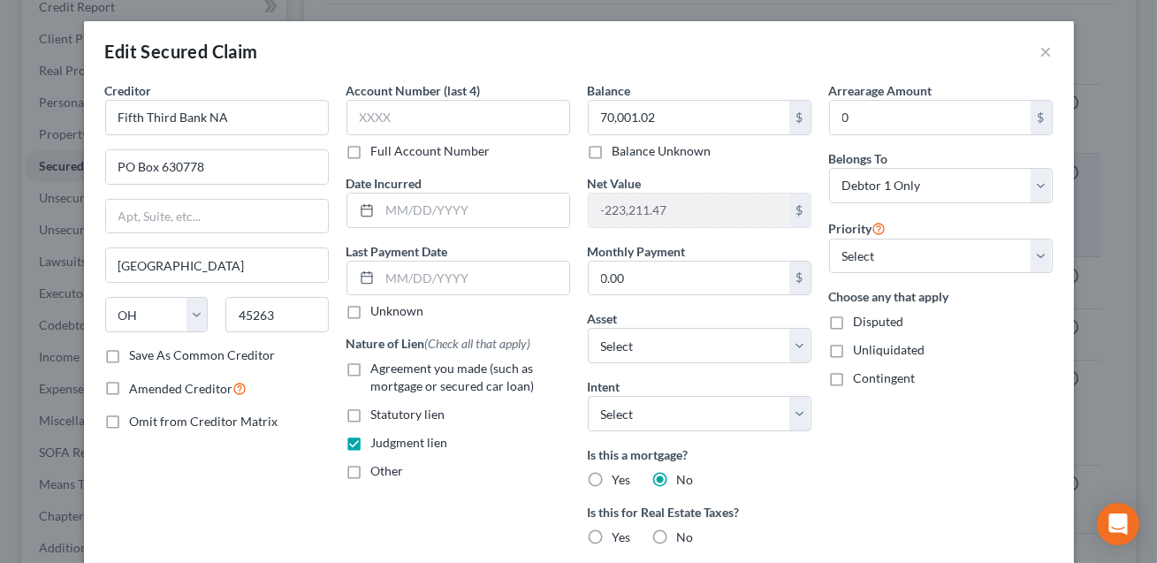
select select "2840896"
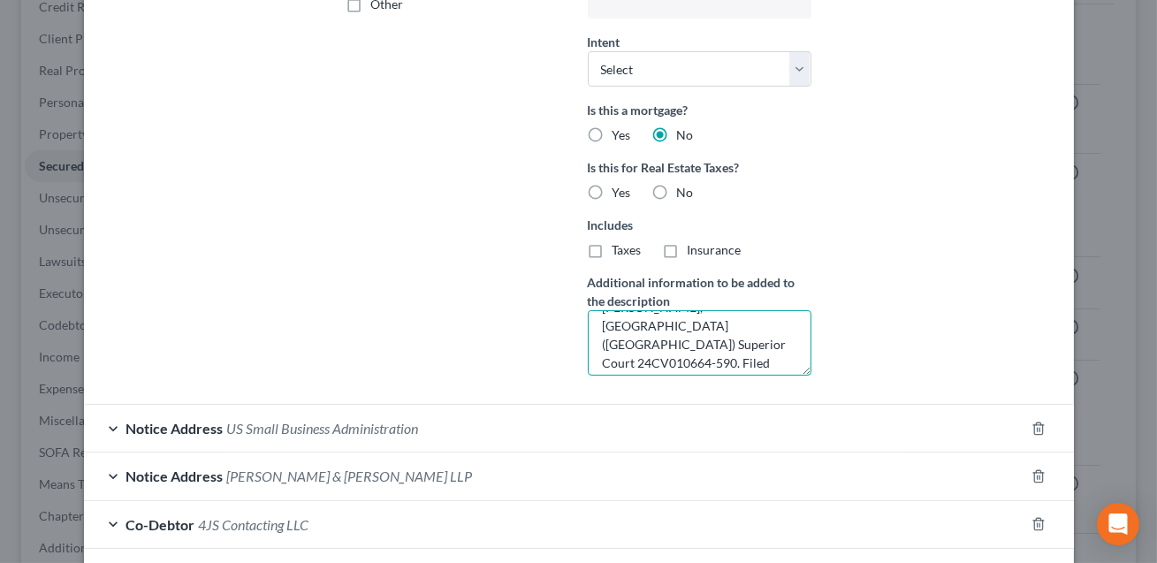
scroll to position [74, 0]
drag, startPoint x: 603, startPoint y: 328, endPoint x: 779, endPoint y: 375, distance: 182.0
click at [779, 375] on div "Balance 70,001.02 $ Balance Unknown Balance Undetermined 70,001.02 $ Balance Un…" at bounding box center [699, 2] width 241 height 775
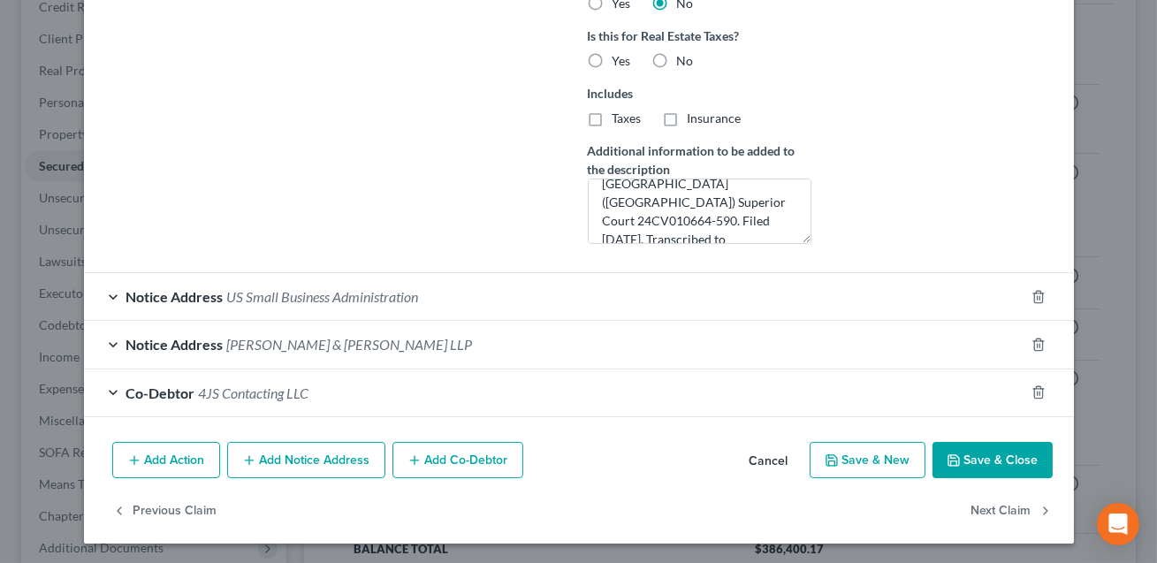
click at [988, 467] on button "Save & Close" at bounding box center [992, 460] width 120 height 37
